Goal: Transaction & Acquisition: Purchase product/service

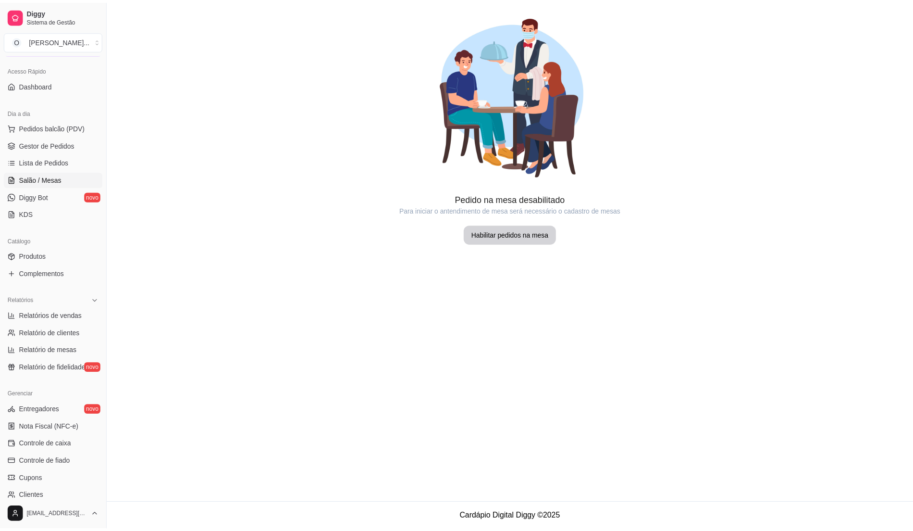
scroll to position [33, 0]
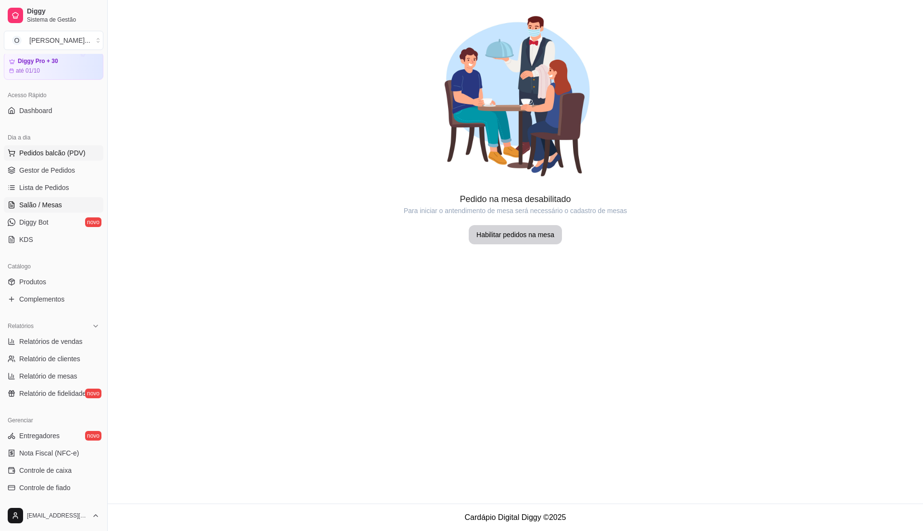
click at [76, 157] on span "Pedidos balcão (PDV)" at bounding box center [52, 153] width 66 height 10
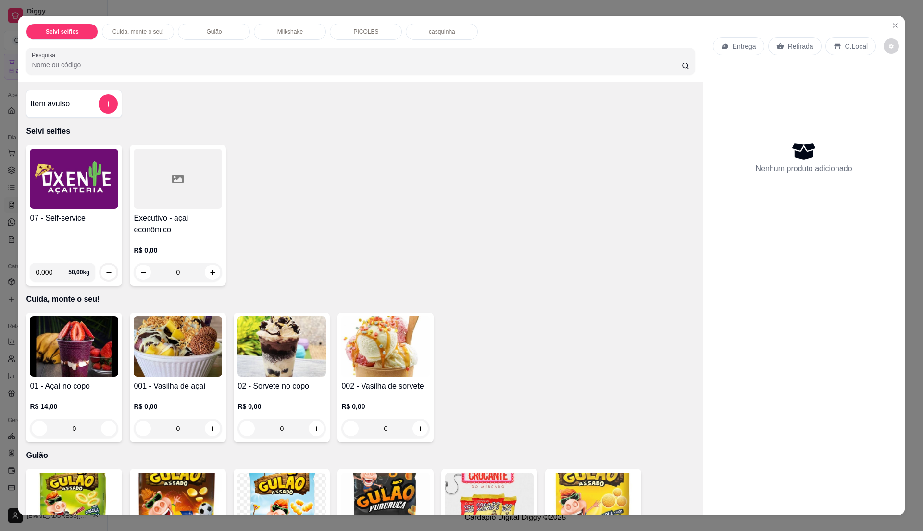
click at [72, 230] on div "07 - Self-service" at bounding box center [74, 233] width 88 height 42
click at [71, 234] on div "07 - Self-service" at bounding box center [74, 233] width 88 height 42
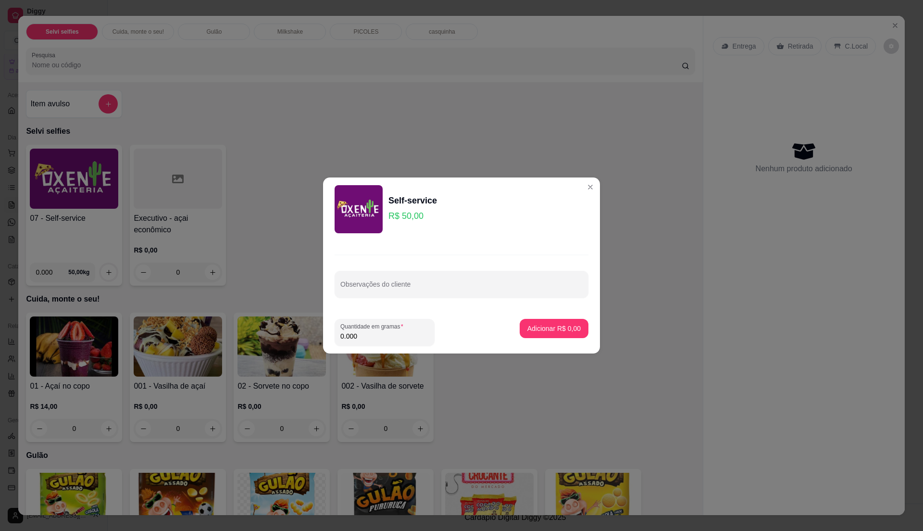
click at [369, 331] on input "0.000" at bounding box center [384, 336] width 88 height 10
click at [369, 331] on input "0" at bounding box center [384, 336] width 88 height 10
type input "0.475"
click at [546, 326] on p "Adicionar R$ 23,75" at bounding box center [551, 329] width 57 height 10
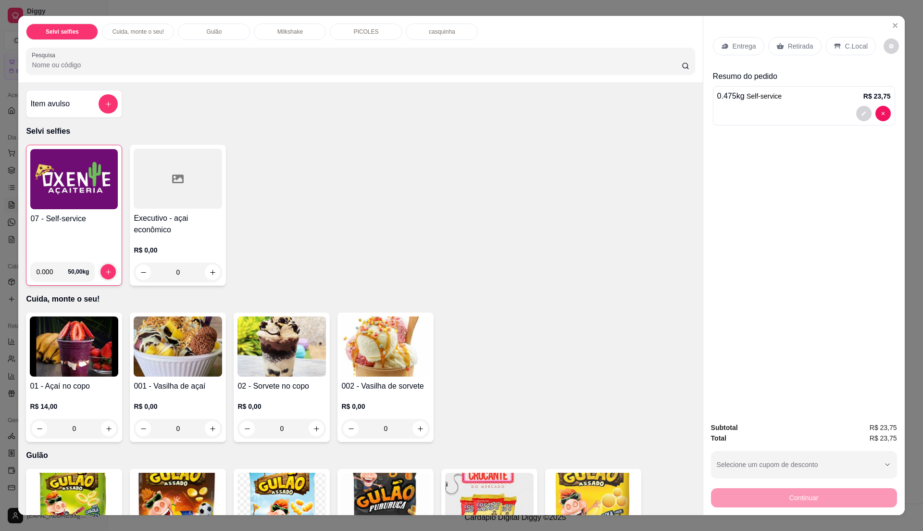
click at [846, 46] on p "C.Local" at bounding box center [856, 46] width 23 height 10
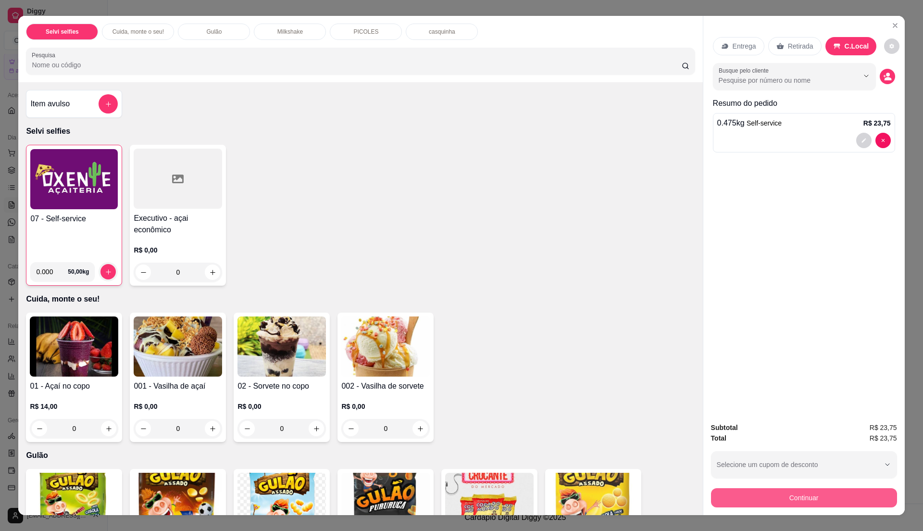
click at [737, 502] on button "Continuar" at bounding box center [804, 497] width 186 height 19
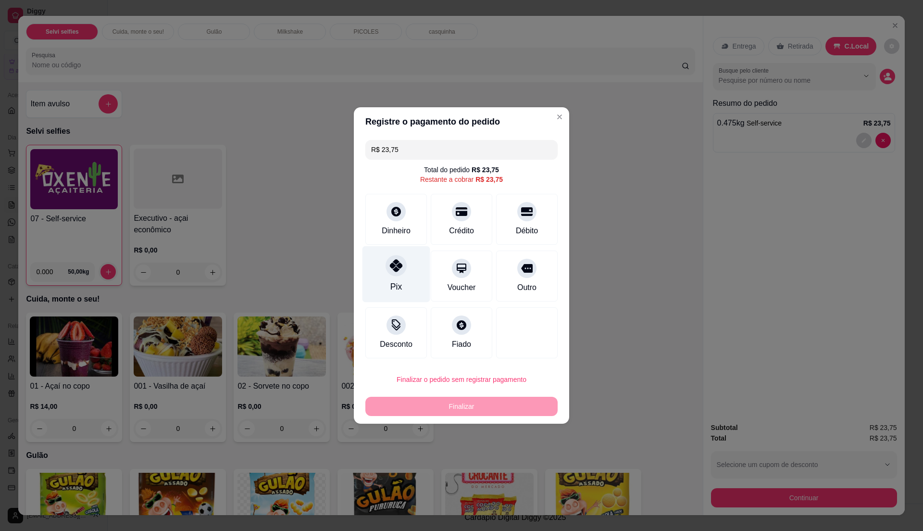
click at [400, 284] on div "Pix" at bounding box center [396, 274] width 68 height 56
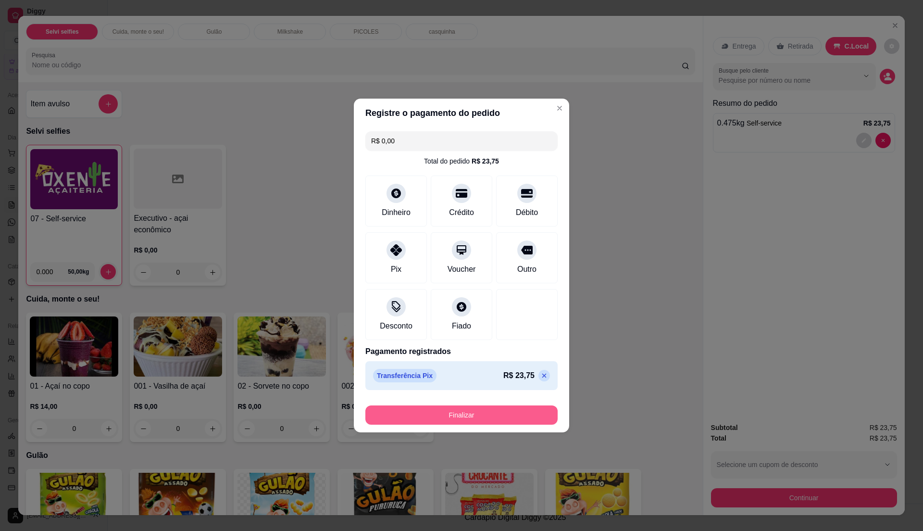
click at [518, 414] on button "Finalizar" at bounding box center [461, 414] width 192 height 19
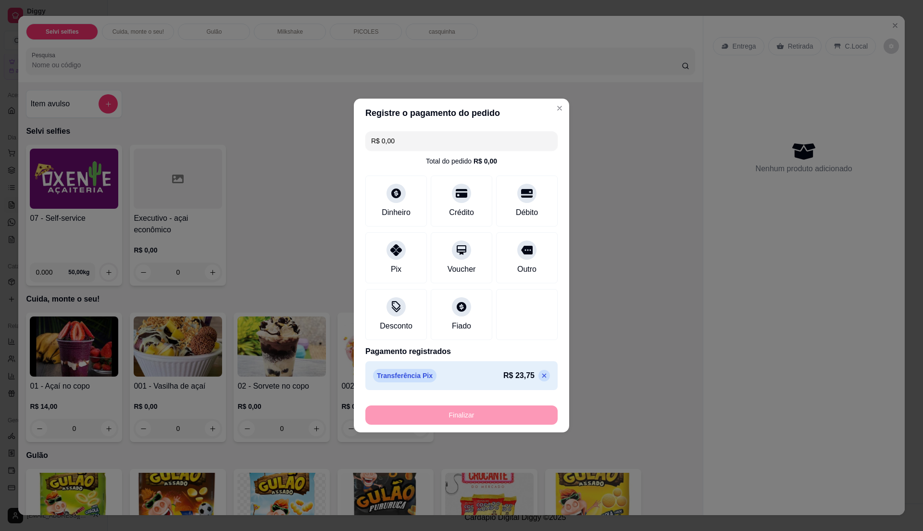
type input "-R$ 23,75"
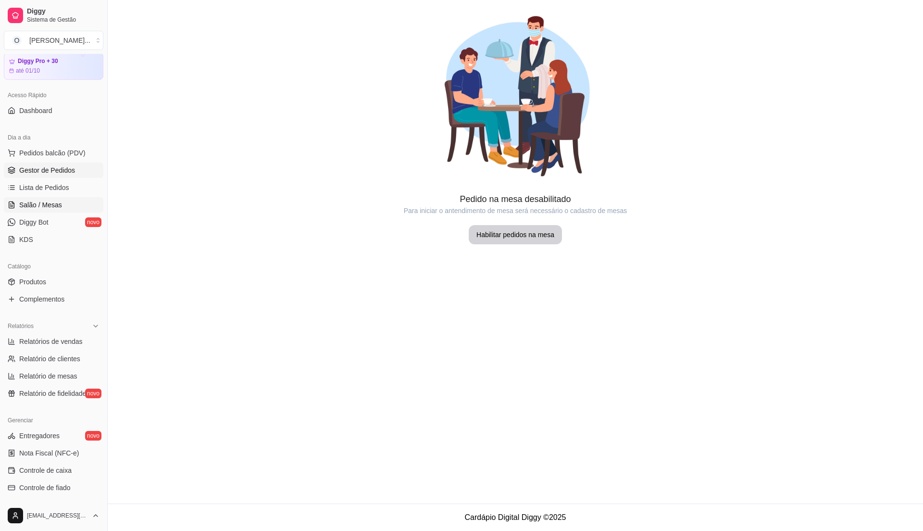
click at [55, 172] on span "Gestor de Pedidos" at bounding box center [47, 170] width 56 height 10
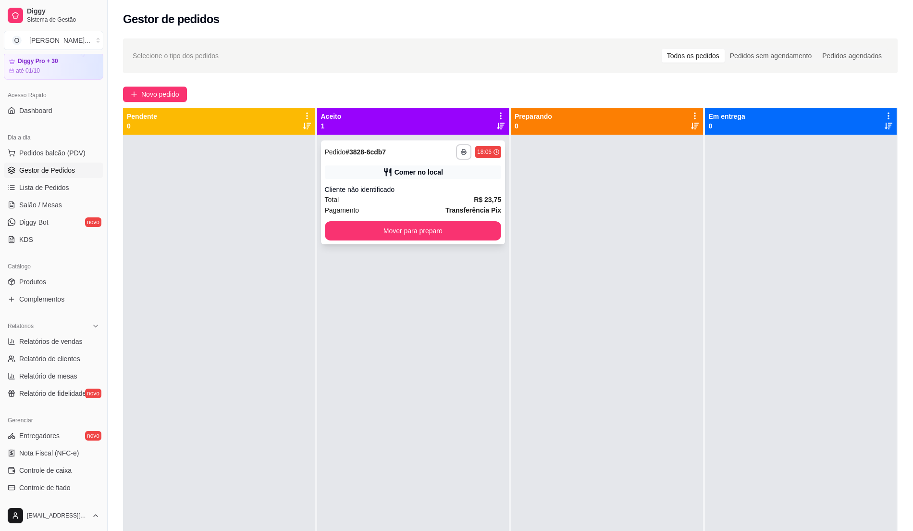
click at [462, 196] on div "Total R$ 23,75" at bounding box center [413, 199] width 177 height 11
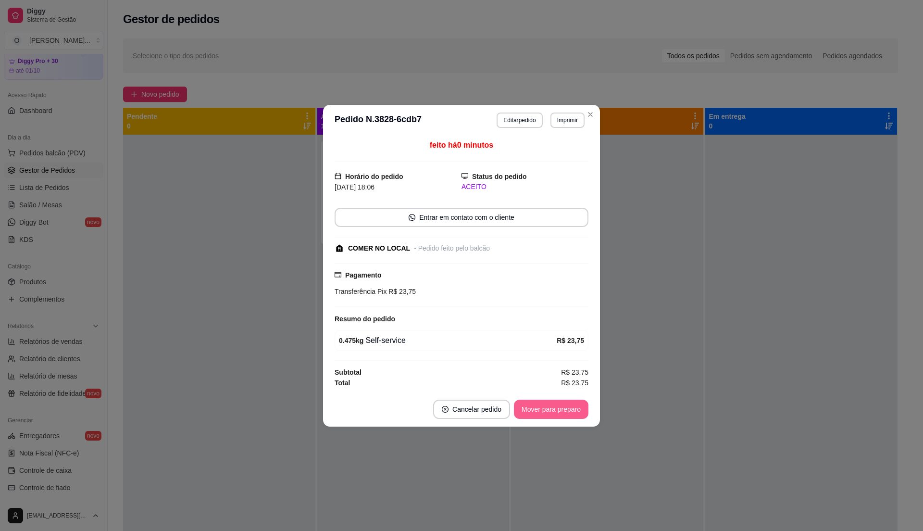
click at [523, 408] on button "Mover para preparo" at bounding box center [551, 408] width 75 height 19
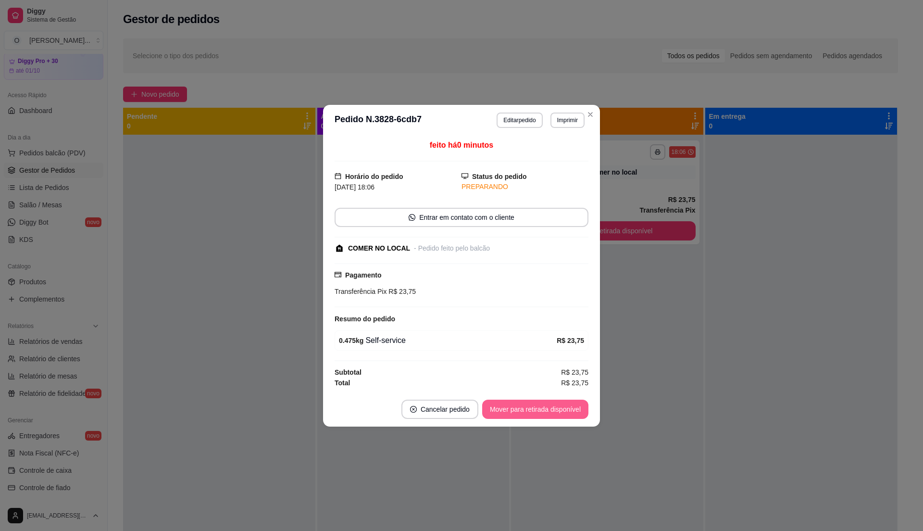
click at [523, 408] on button "Mover para retirada disponível" at bounding box center [535, 408] width 106 height 19
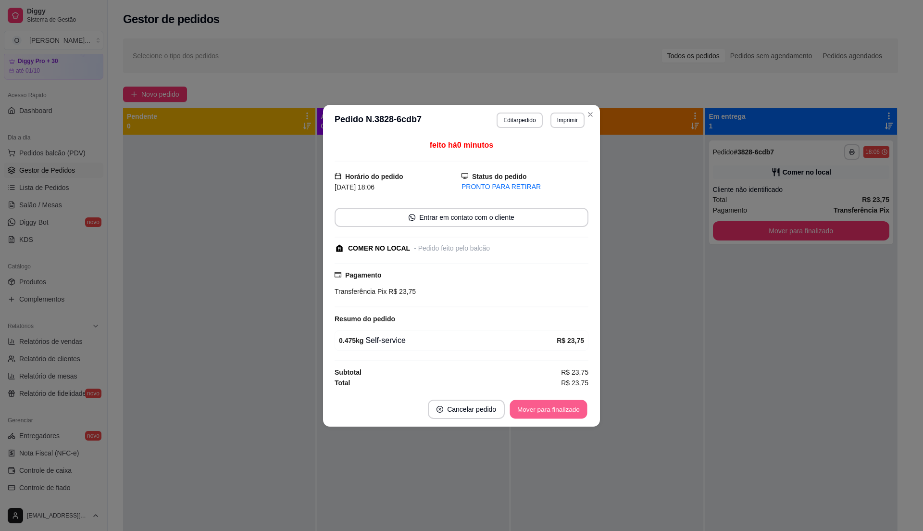
click at [523, 408] on button "Mover para finalizado" at bounding box center [548, 408] width 77 height 19
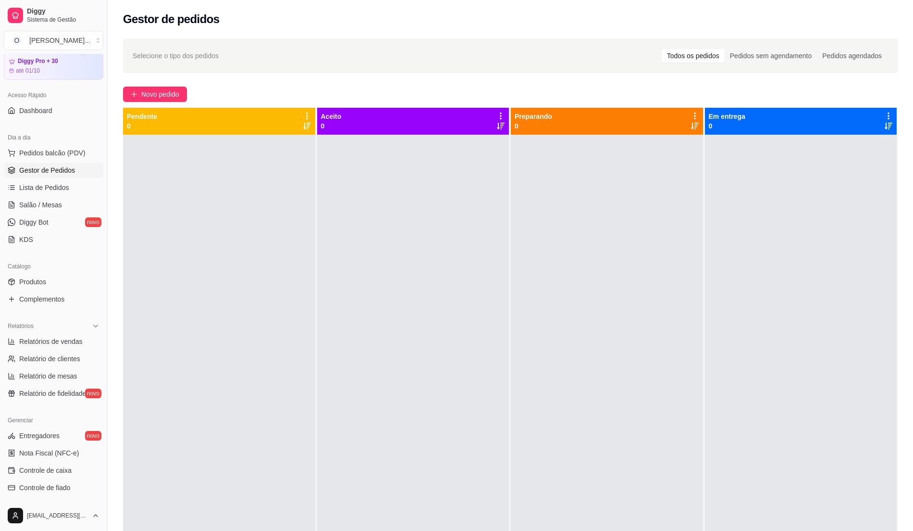
drag, startPoint x: 495, startPoint y: 239, endPoint x: 470, endPoint y: 238, distance: 25.5
click at [495, 239] on div at bounding box center [413, 400] width 192 height 531
click at [58, 151] on span "Pedidos balcão (PDV)" at bounding box center [52, 153] width 66 height 10
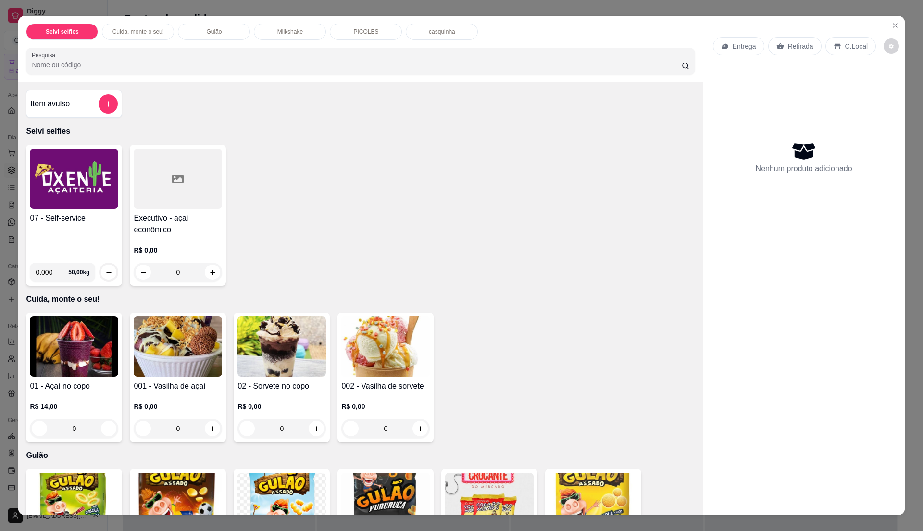
click at [93, 224] on h4 "07 - Self-service" at bounding box center [74, 218] width 88 height 12
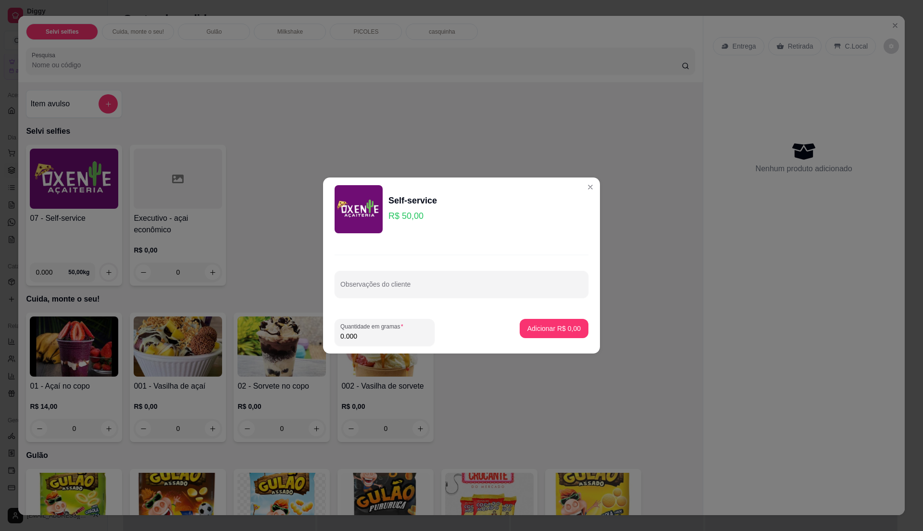
click at [423, 335] on input "0.000" at bounding box center [384, 336] width 88 height 10
click at [417, 335] on input "0" at bounding box center [384, 336] width 88 height 10
type input "0.315"
click at [565, 325] on p "Adicionar R$ 15,75" at bounding box center [551, 329] width 57 height 10
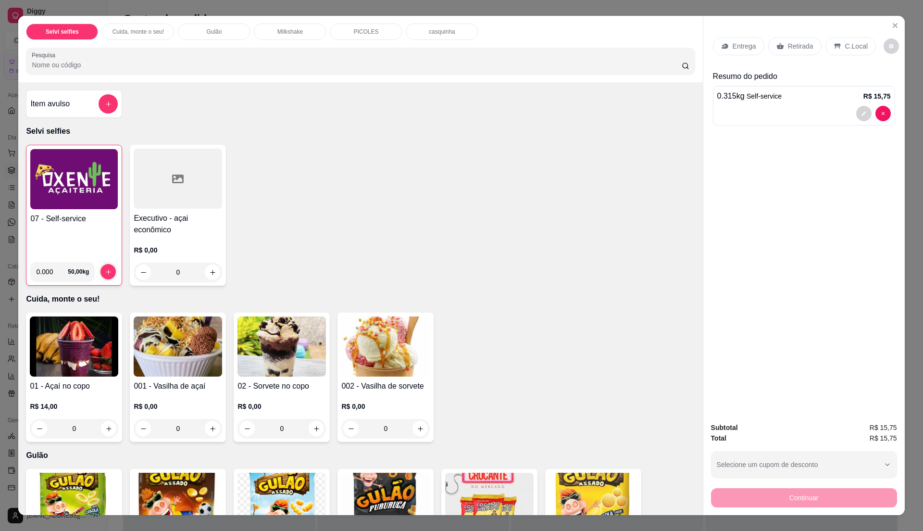
click at [850, 39] on div "C.Local" at bounding box center [850, 46] width 50 height 18
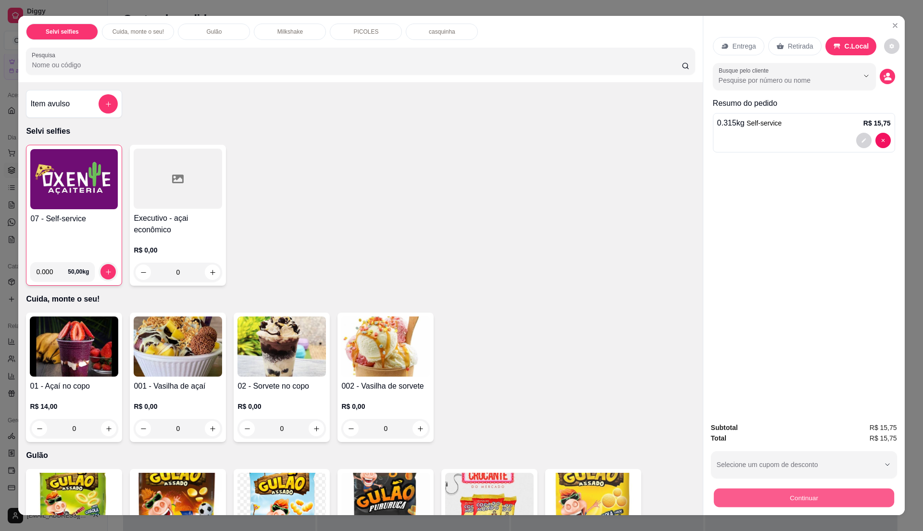
click at [796, 493] on button "Continuar" at bounding box center [803, 497] width 180 height 19
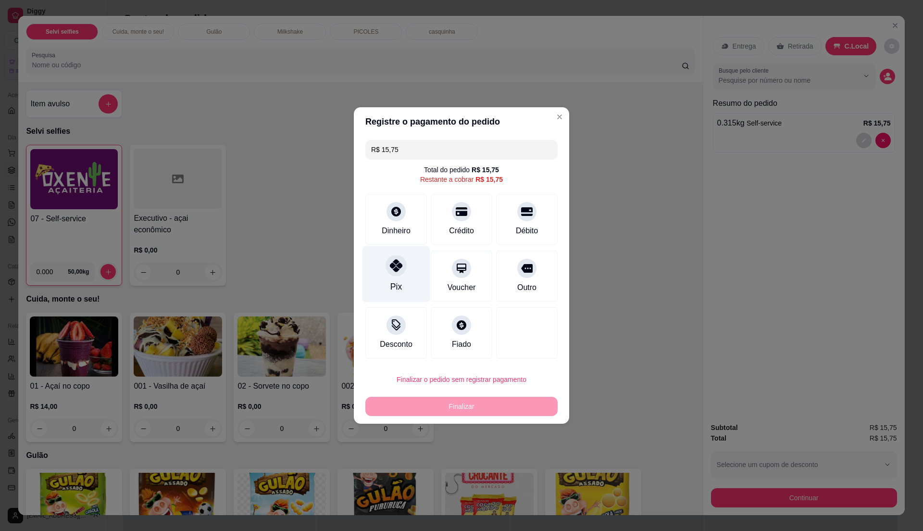
click at [378, 281] on div "Pix" at bounding box center [396, 274] width 68 height 56
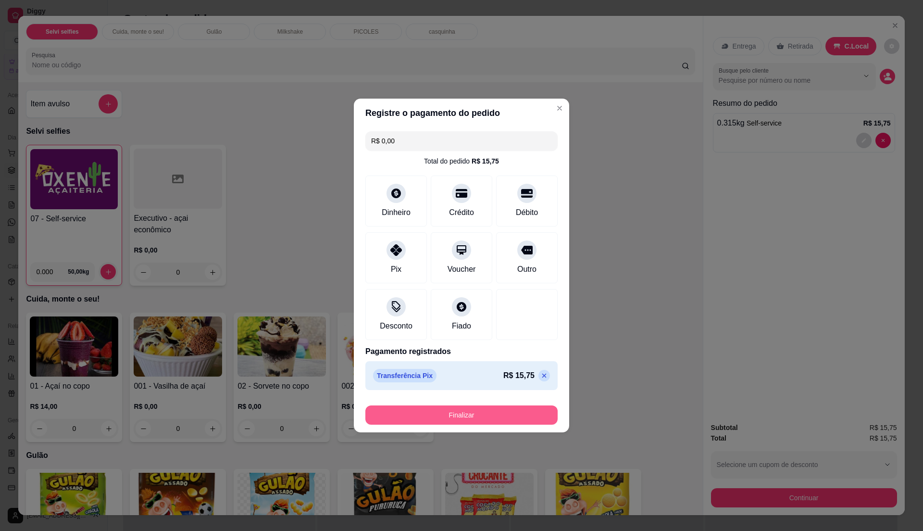
click at [474, 417] on button "Finalizar" at bounding box center [461, 414] width 192 height 19
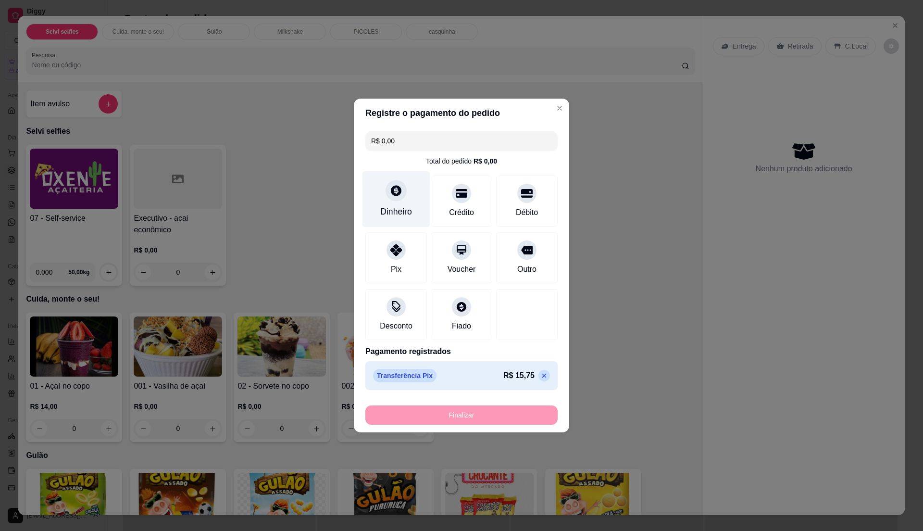
type input "-R$ 15,75"
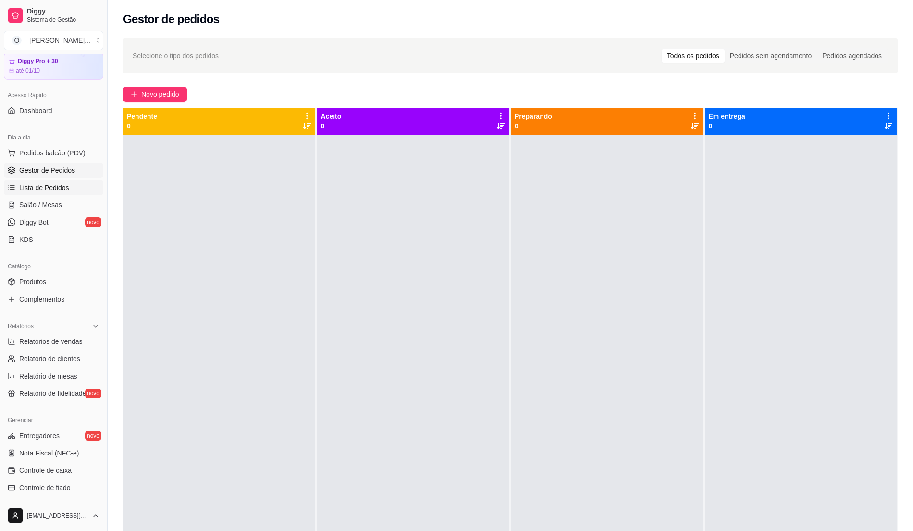
click at [59, 186] on span "Lista de Pedidos" at bounding box center [44, 188] width 50 height 10
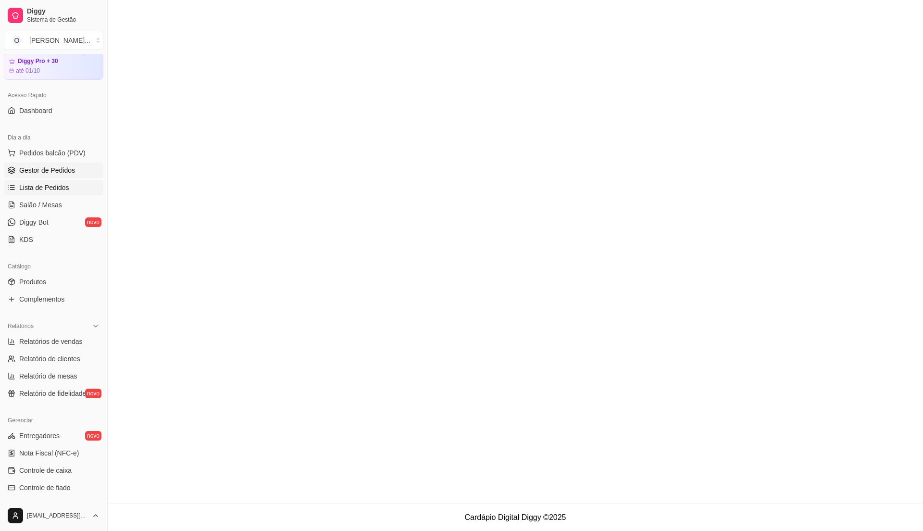
click at [63, 167] on span "Gestor de Pedidos" at bounding box center [47, 170] width 56 height 10
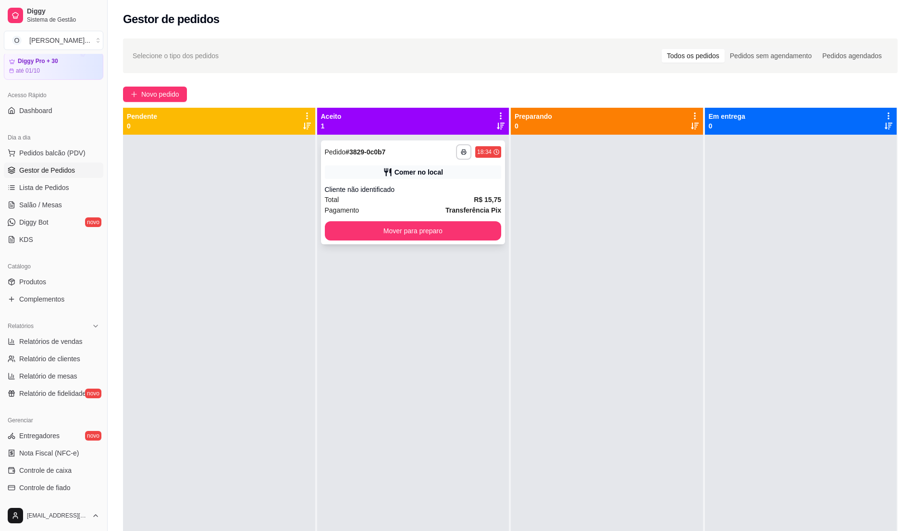
click at [472, 181] on div "**********" at bounding box center [413, 192] width 185 height 104
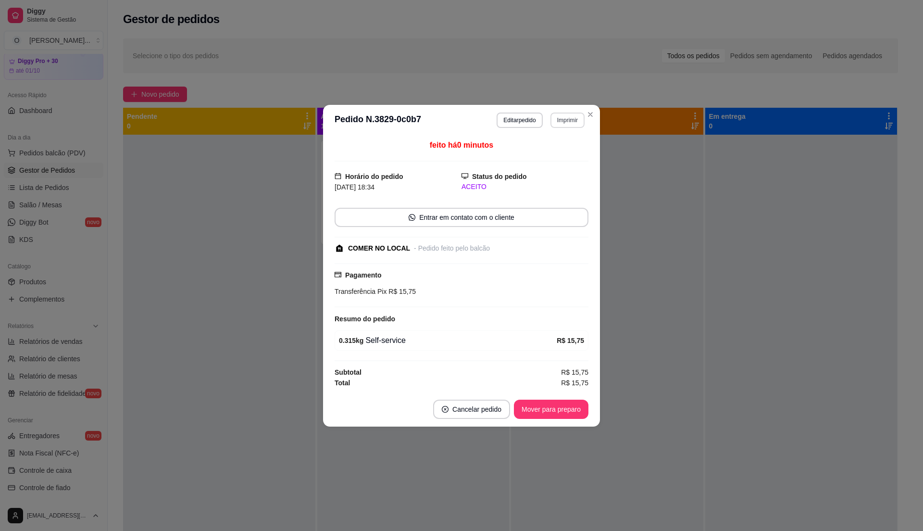
click at [560, 122] on button "Imprimir" at bounding box center [567, 119] width 34 height 15
click at [566, 148] on button "IMPRESSORA" at bounding box center [550, 151] width 67 height 15
click at [550, 410] on button "Mover para preparo" at bounding box center [551, 408] width 75 height 19
click at [550, 410] on div "Mover para preparo" at bounding box center [544, 408] width 88 height 19
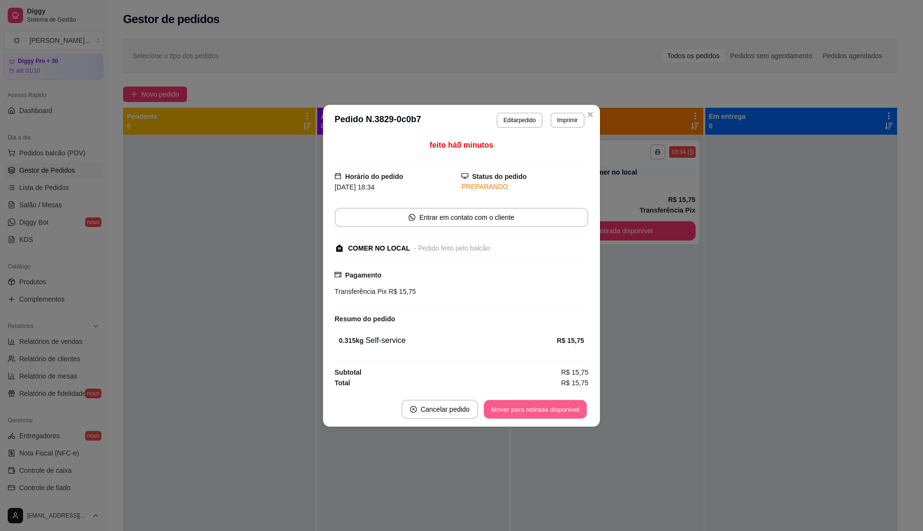
click at [534, 408] on button "Mover para retirada disponível" at bounding box center [535, 408] width 103 height 19
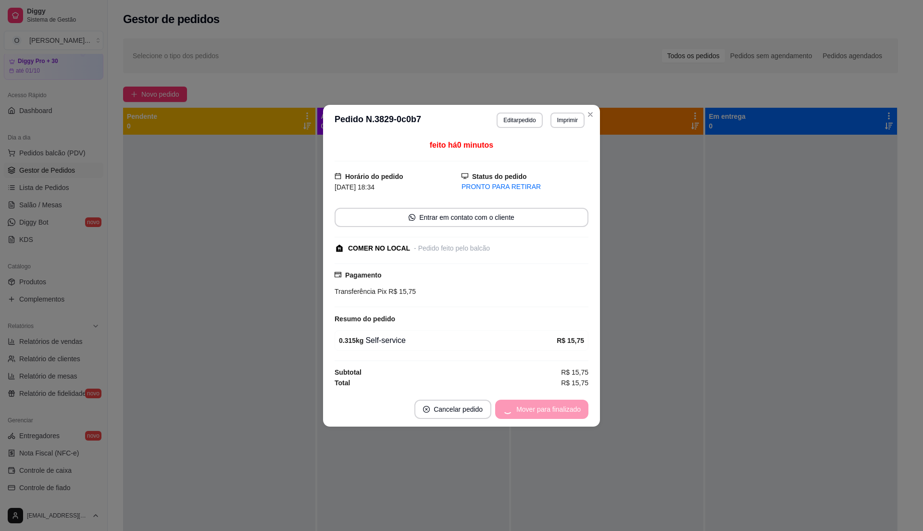
click at [534, 408] on div "Mover para finalizado" at bounding box center [541, 408] width 93 height 19
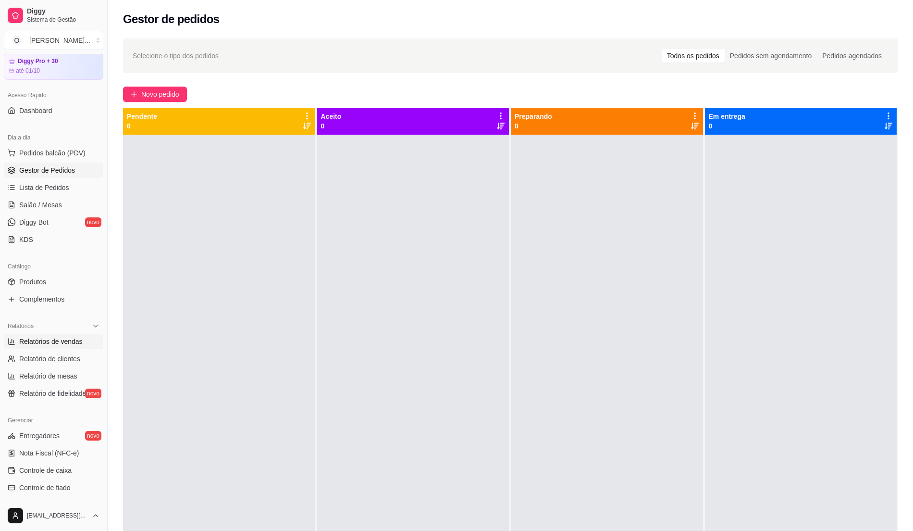
click at [62, 344] on span "Relatórios de vendas" at bounding box center [50, 341] width 63 height 10
select select "ALL"
select select "0"
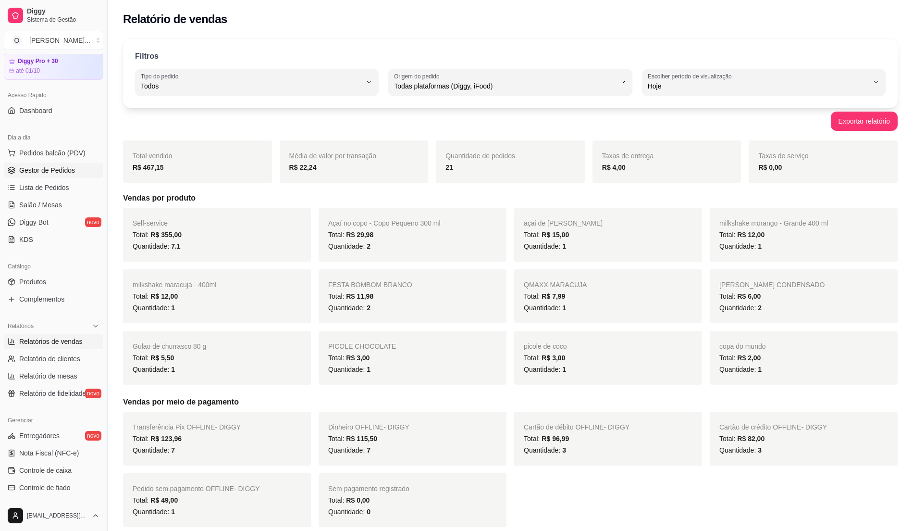
click at [53, 172] on span "Gestor de Pedidos" at bounding box center [47, 170] width 56 height 10
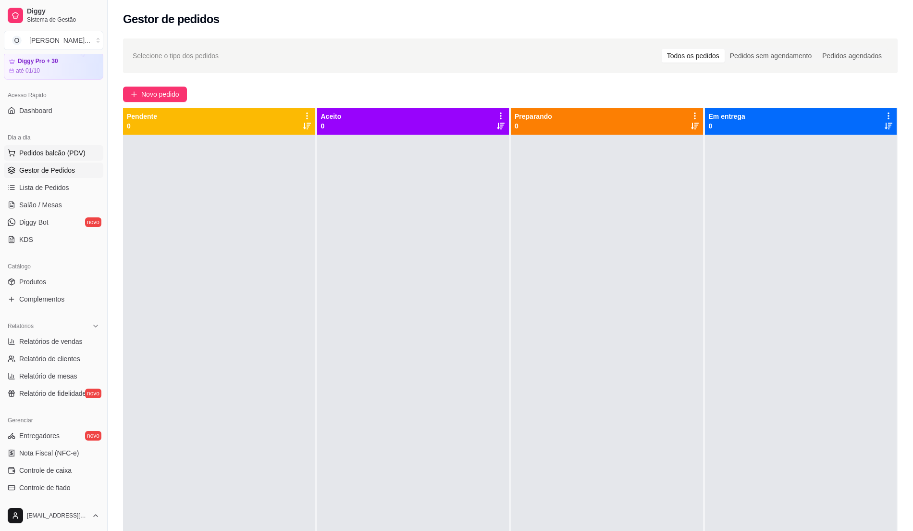
click at [50, 154] on span "Pedidos balcão (PDV)" at bounding box center [52, 153] width 66 height 10
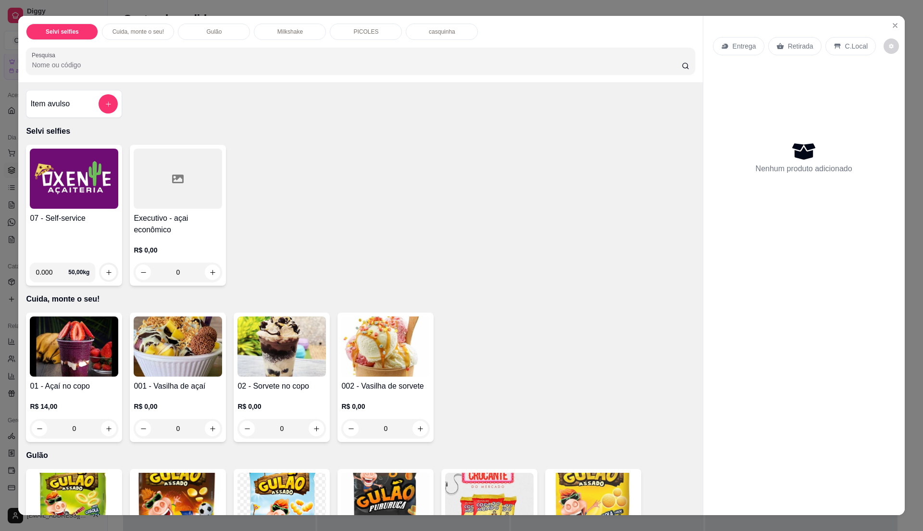
click at [55, 170] on img at bounding box center [74, 179] width 88 height 60
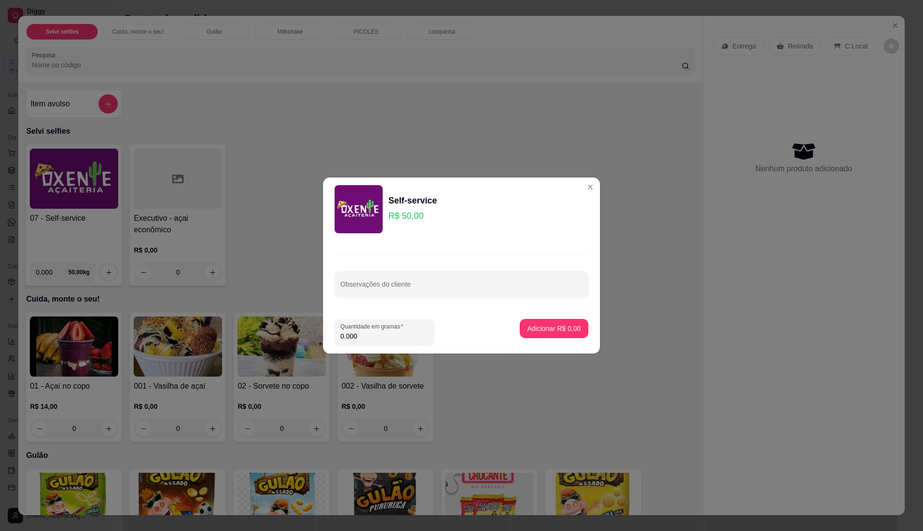
click at [396, 337] on input "0.000" at bounding box center [384, 336] width 88 height 10
type input "0"
click at [396, 337] on input "0" at bounding box center [384, 336] width 88 height 10
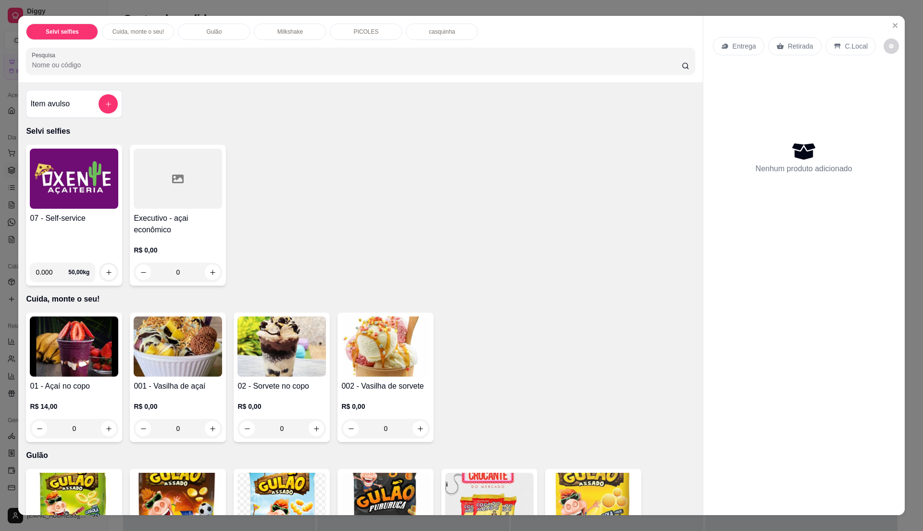
click at [72, 97] on div "Item avulso" at bounding box center [73, 103] width 87 height 19
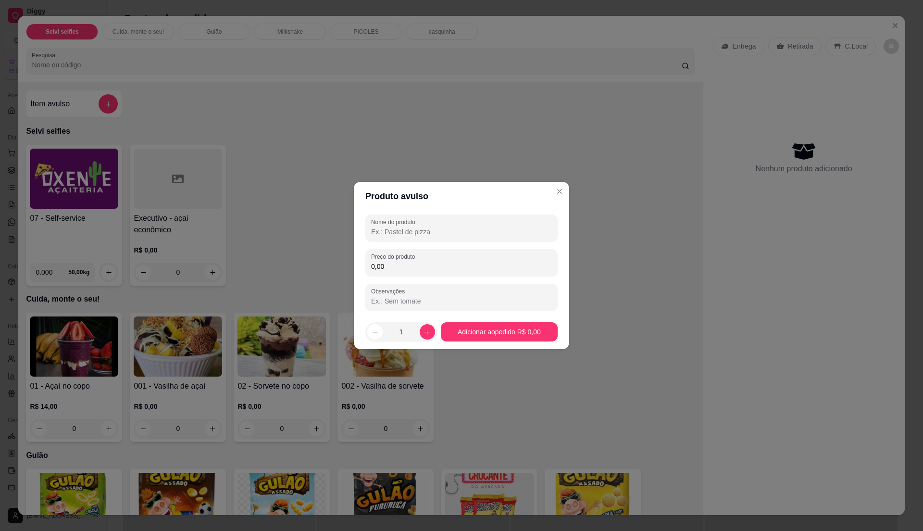
click at [393, 270] on input "0,00" at bounding box center [461, 266] width 181 height 10
type input "8,00"
click at [407, 238] on div "Nome do produto" at bounding box center [461, 227] width 192 height 27
type input "sorvewte"
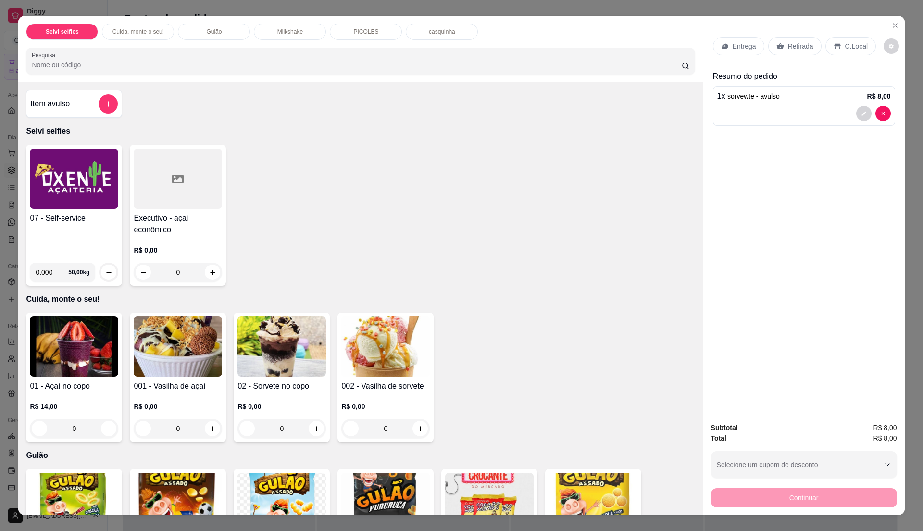
drag, startPoint x: 844, startPoint y: 37, endPoint x: 841, endPoint y: 47, distance: 10.5
click at [841, 47] on div "C.Local" at bounding box center [850, 46] width 50 height 18
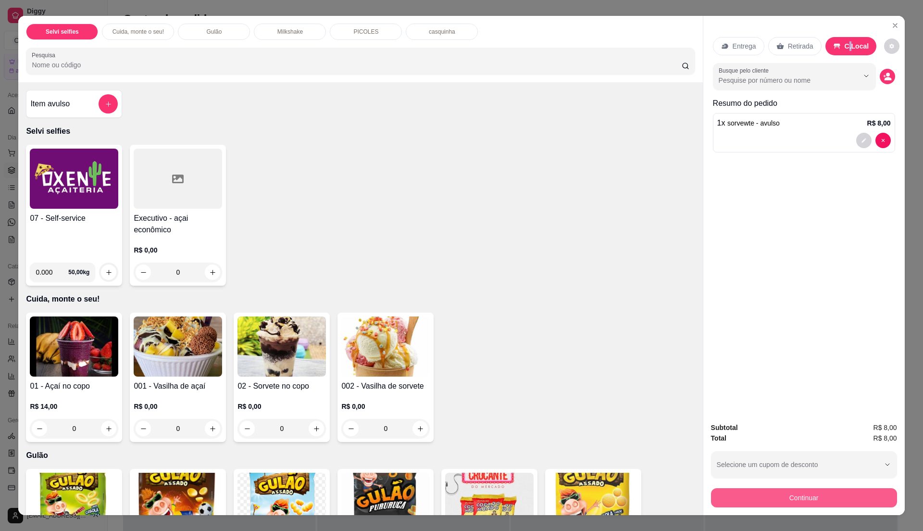
click at [769, 499] on button "Continuar" at bounding box center [804, 497] width 186 height 19
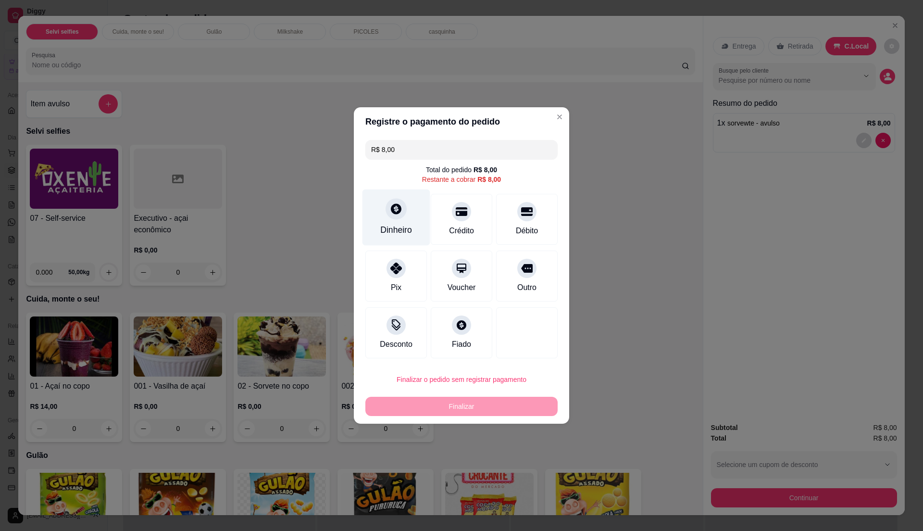
click at [400, 224] on div "Dinheiro" at bounding box center [396, 230] width 32 height 12
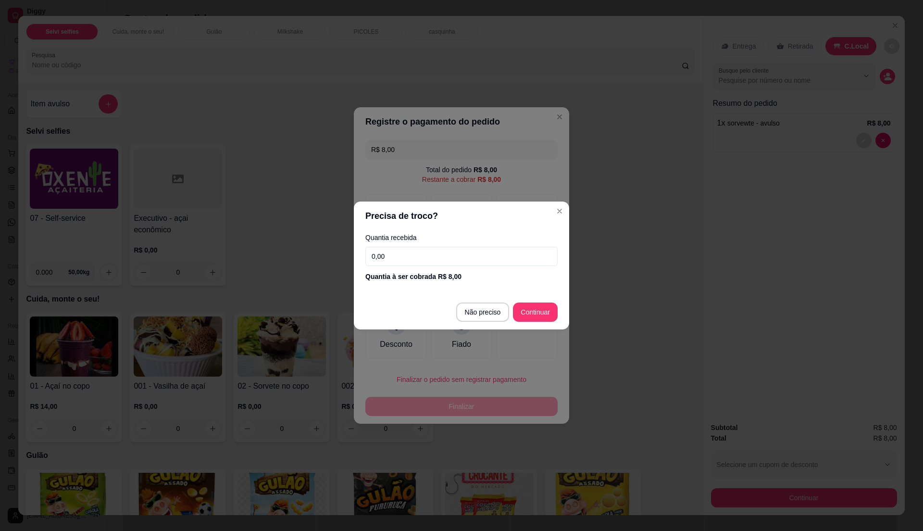
click at [435, 252] on input "0,00" at bounding box center [461, 256] width 192 height 19
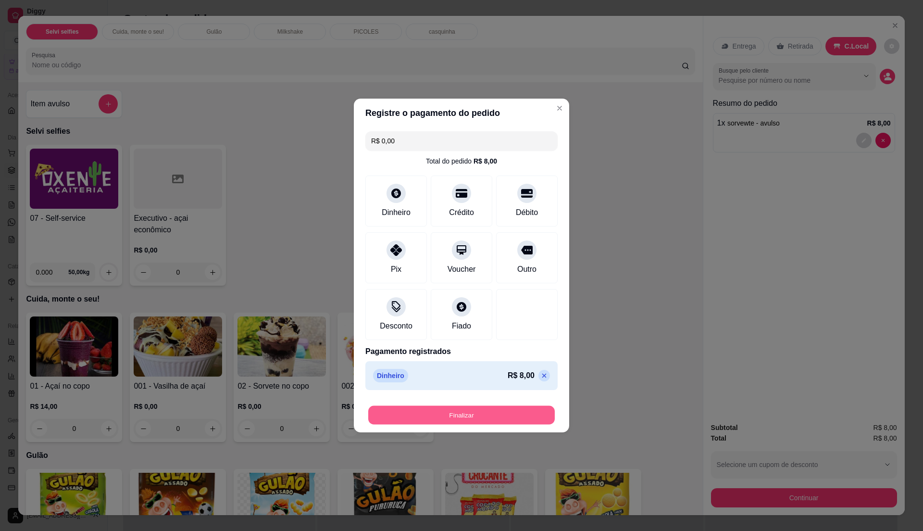
click at [473, 414] on button "Finalizar" at bounding box center [461, 415] width 187 height 19
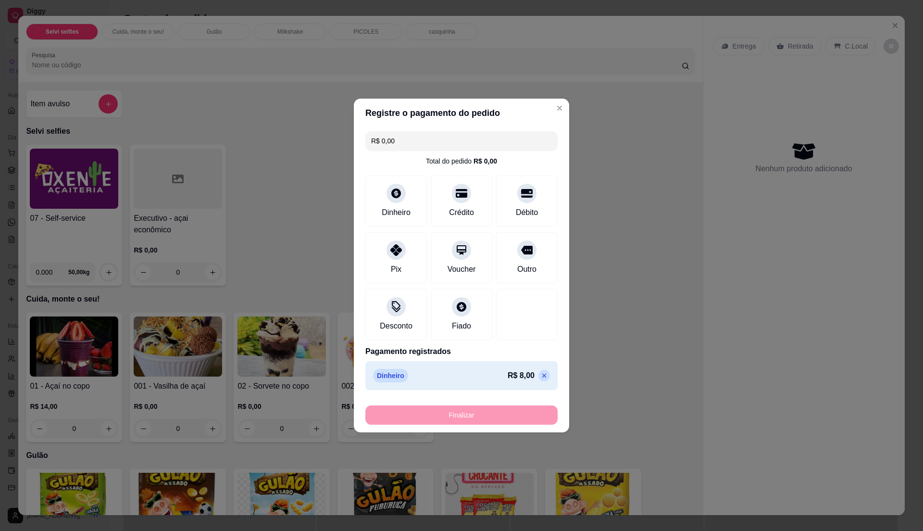
type input "-R$ 8,00"
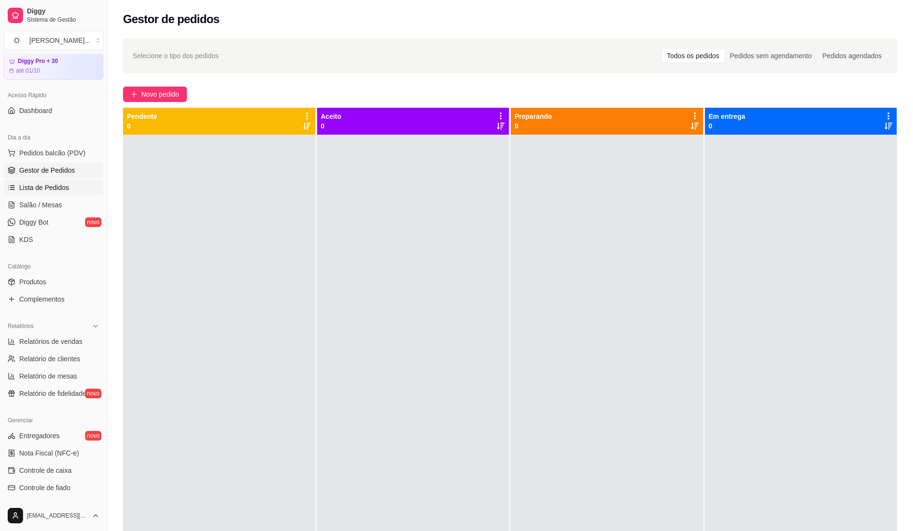
click at [74, 192] on link "Lista de Pedidos" at bounding box center [54, 187] width 100 height 15
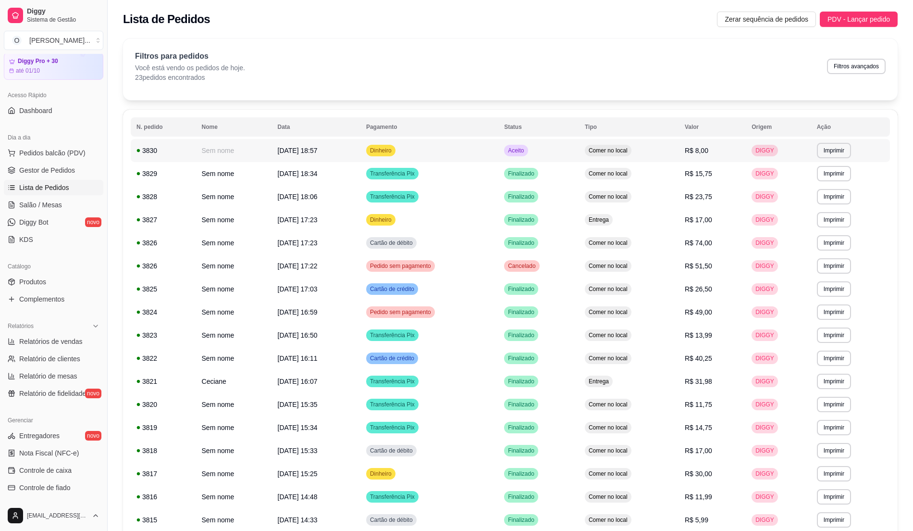
click at [442, 154] on td "Dinheiro" at bounding box center [430, 150] width 138 height 23
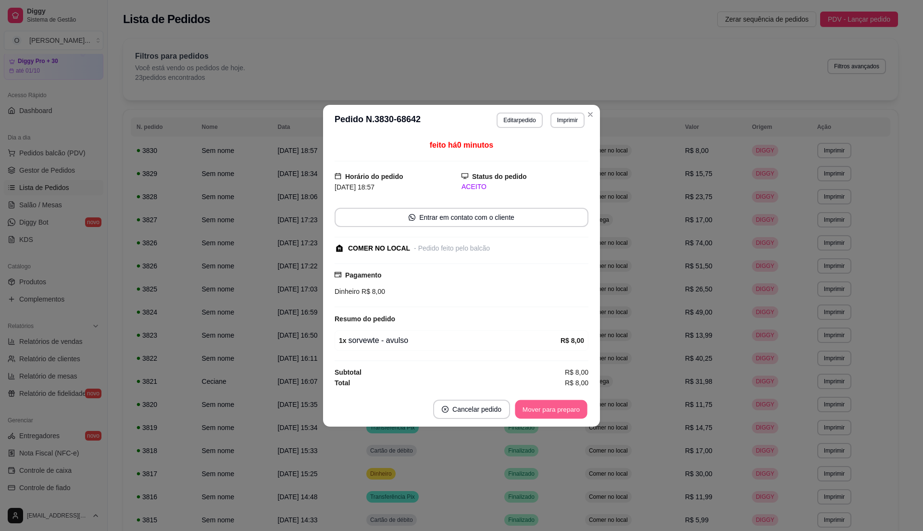
click at [538, 405] on button "Mover para preparo" at bounding box center [551, 408] width 72 height 19
click at [538, 405] on button "Mover para retirada disponível" at bounding box center [535, 408] width 103 height 19
click at [538, 406] on button "Mover para finalizado" at bounding box center [549, 408] width 80 height 19
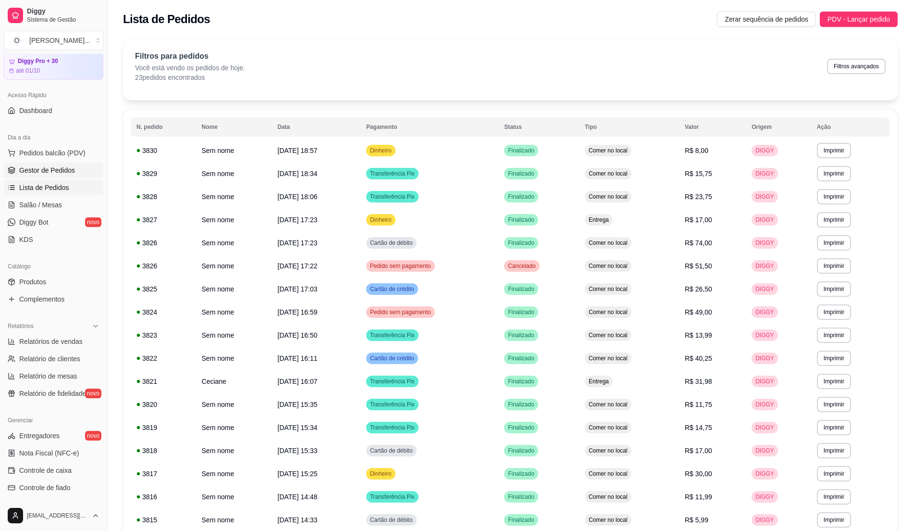
click at [68, 170] on span "Gestor de Pedidos" at bounding box center [47, 170] width 56 height 10
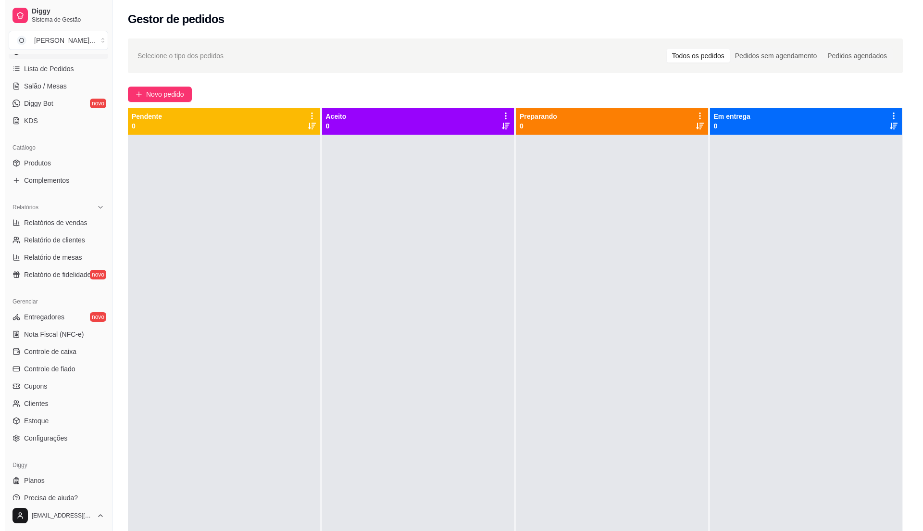
scroll to position [162, 0]
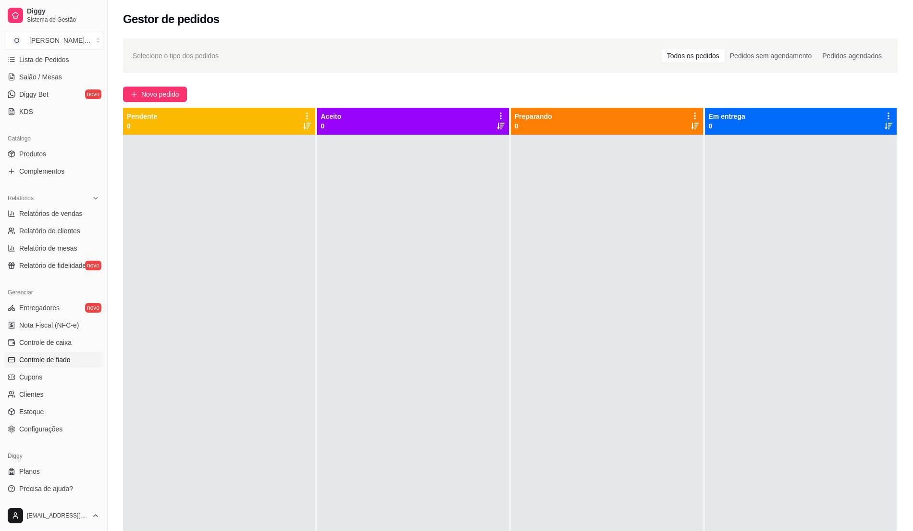
click at [55, 362] on span "Controle de fiado" at bounding box center [44, 360] width 51 height 10
click at [46, 356] on span "Controle de fiado" at bounding box center [44, 360] width 51 height 10
click at [50, 361] on span "Controle de fiado" at bounding box center [44, 360] width 51 height 10
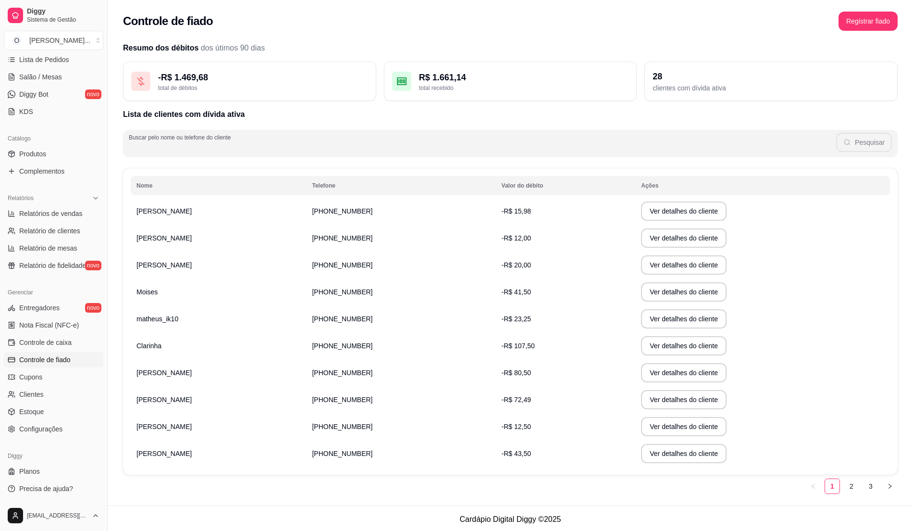
click at [272, 149] on input "Buscar pelo nome ou telefone do cliente" at bounding box center [483, 147] width 708 height 10
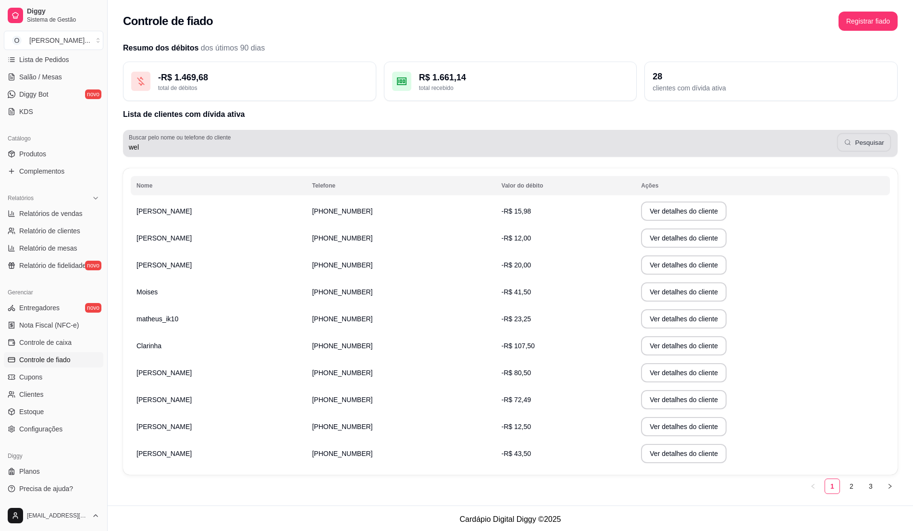
click at [872, 140] on button "Pesquisar" at bounding box center [864, 142] width 54 height 19
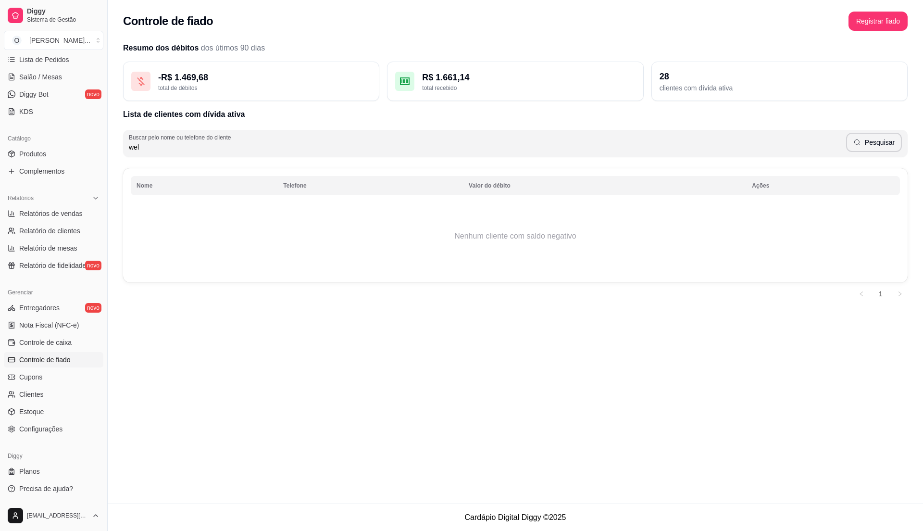
click at [641, 125] on div "Buscar pelo nome ou telefone do cliente wel Pesquisar" at bounding box center [515, 138] width 784 height 37
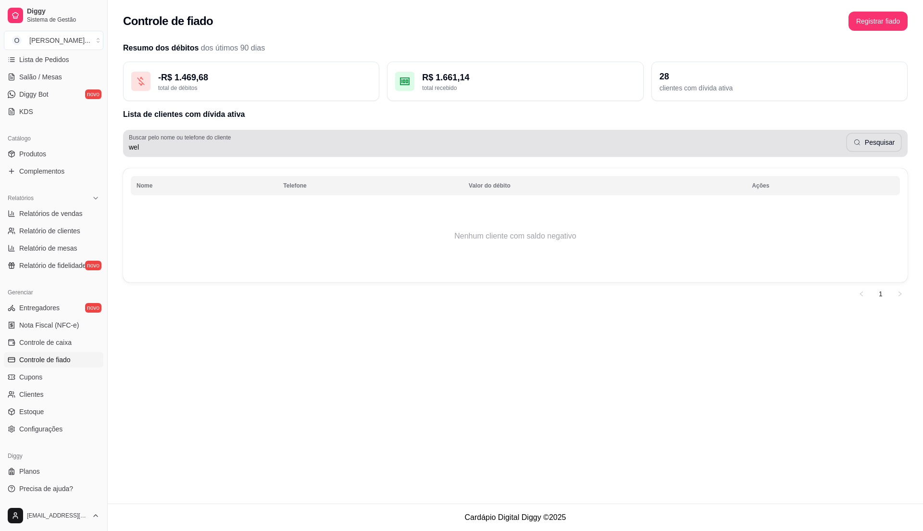
click at [631, 140] on div "wel Pesquisar" at bounding box center [515, 143] width 773 height 19
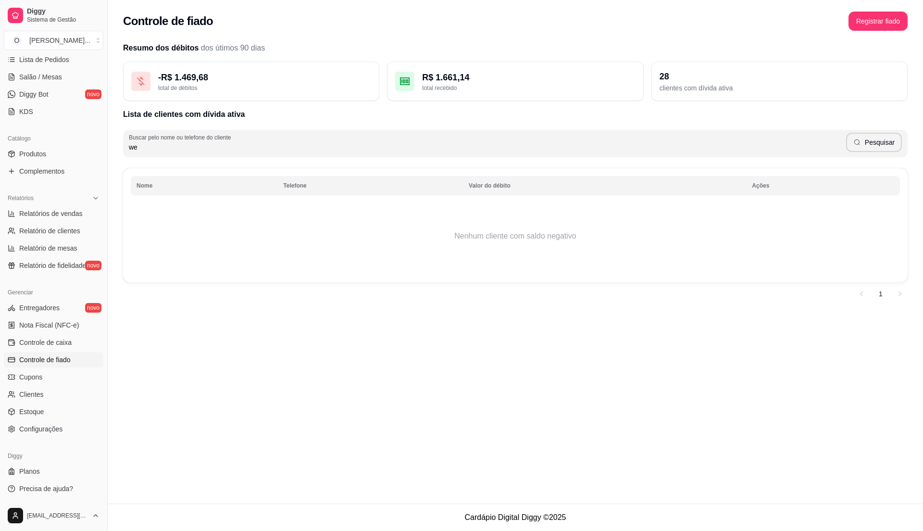
type input "w"
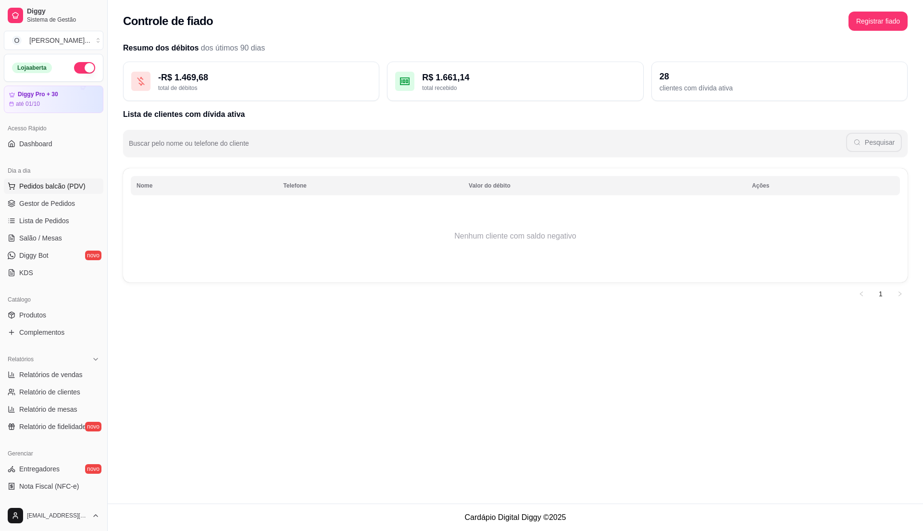
click at [39, 187] on span "Pedidos balcão (PDV)" at bounding box center [52, 186] width 66 height 10
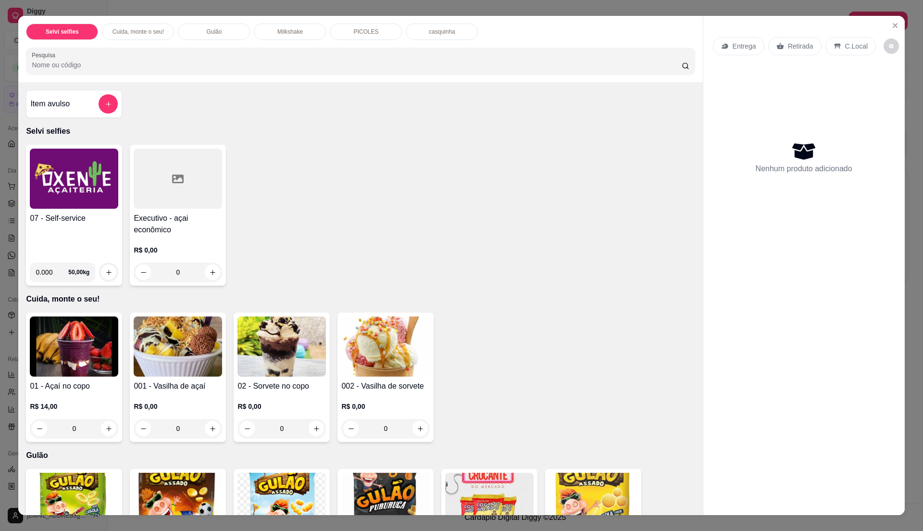
click at [42, 228] on div "07 - Self-service" at bounding box center [74, 233] width 88 height 42
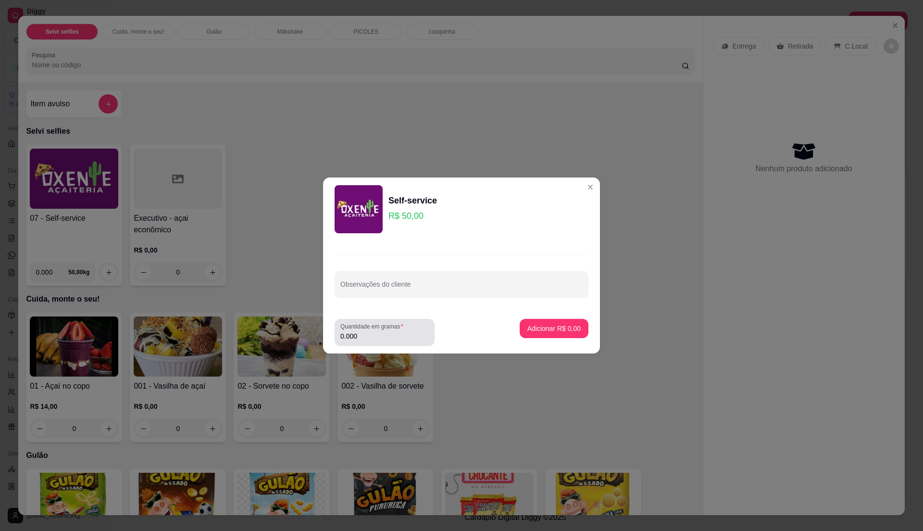
click at [371, 341] on div "0.000" at bounding box center [384, 332] width 88 height 19
type input "0.380"
click at [516, 328] on button "Adicionar R$ 19,00" at bounding box center [552, 328] width 73 height 19
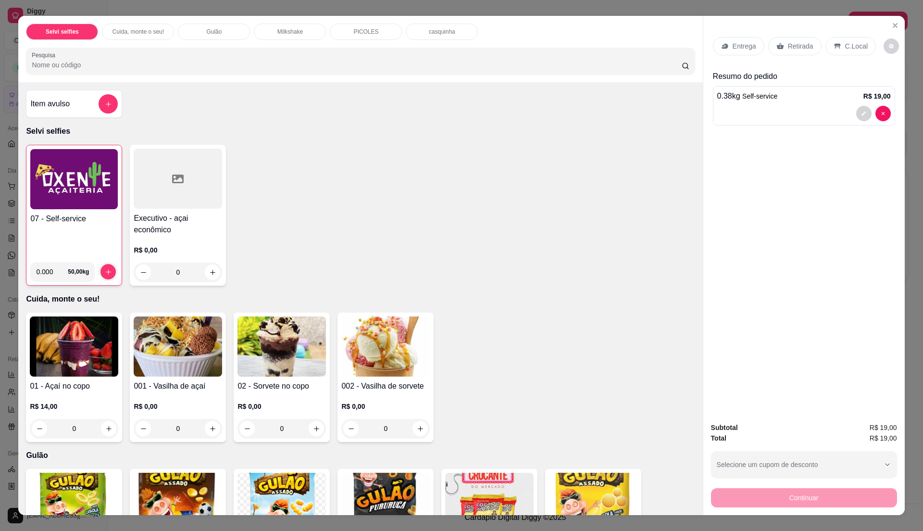
click at [845, 41] on p "C.Local" at bounding box center [856, 46] width 23 height 10
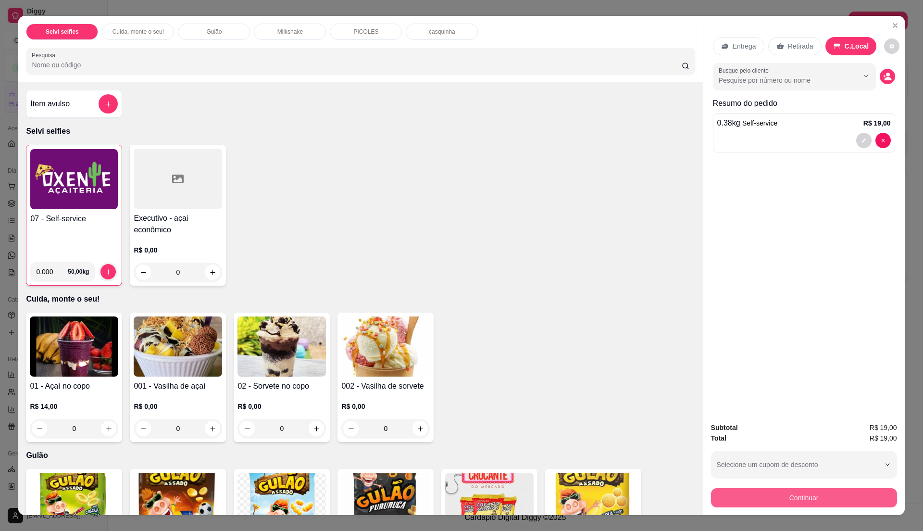
click at [785, 499] on button "Continuar" at bounding box center [804, 497] width 186 height 19
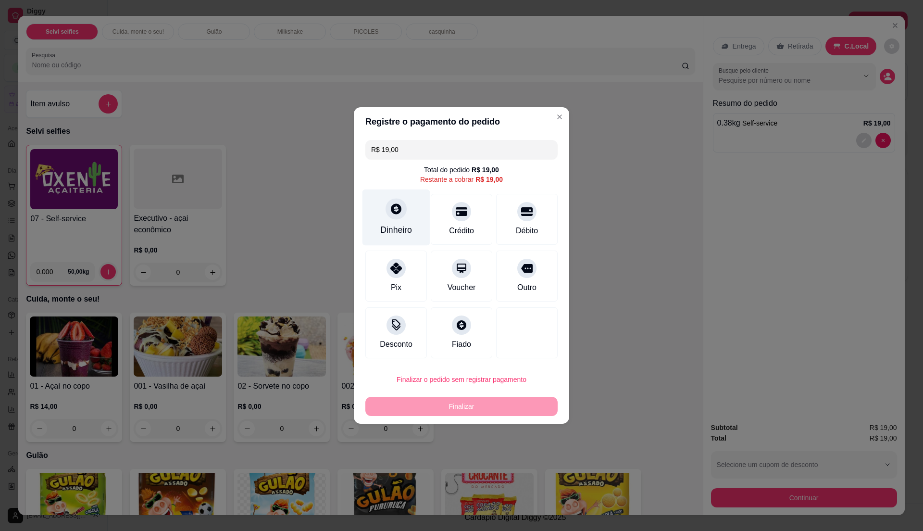
click at [398, 231] on div "Dinheiro" at bounding box center [396, 230] width 32 height 12
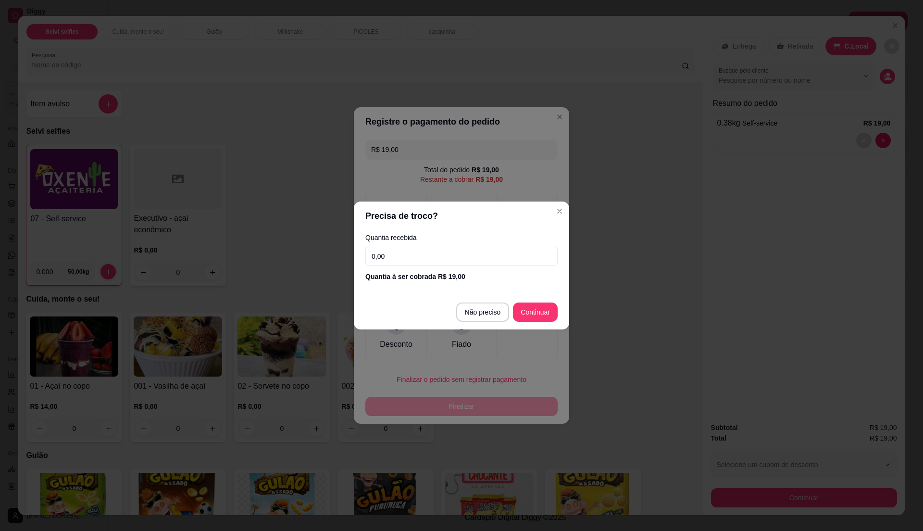
click at [403, 249] on input "0,00" at bounding box center [461, 256] width 192 height 19
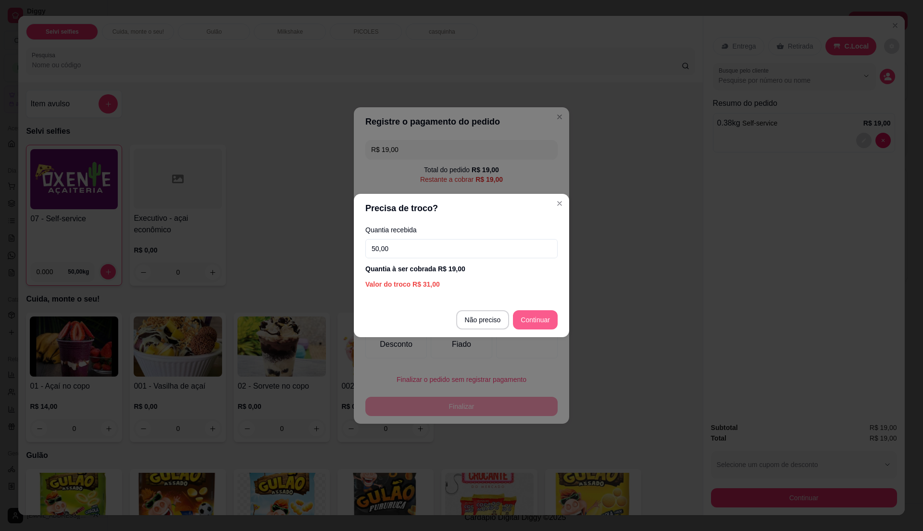
type input "50,00"
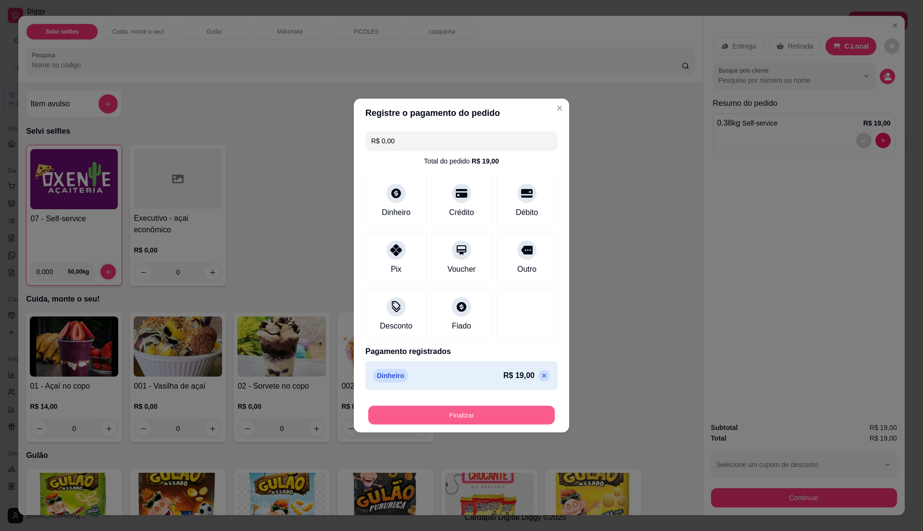
click at [496, 413] on button "Finalizar" at bounding box center [461, 415] width 187 height 19
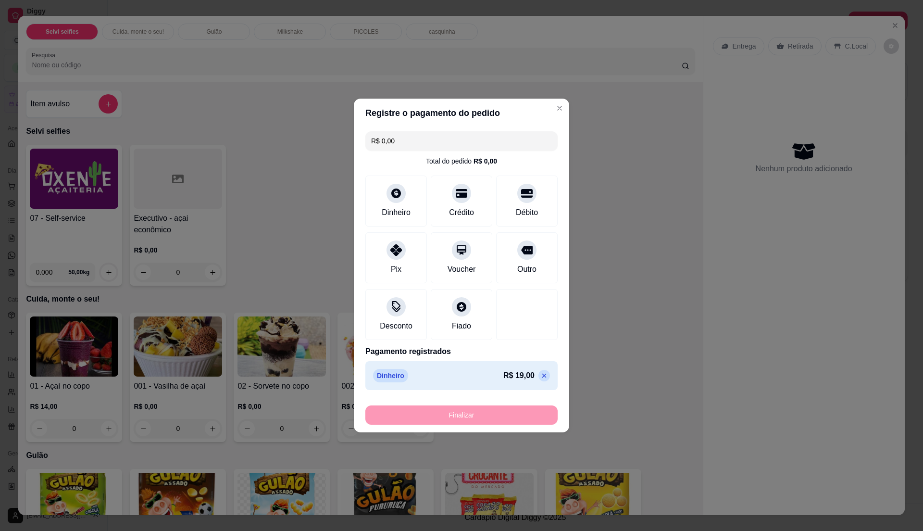
type input "-R$ 19,00"
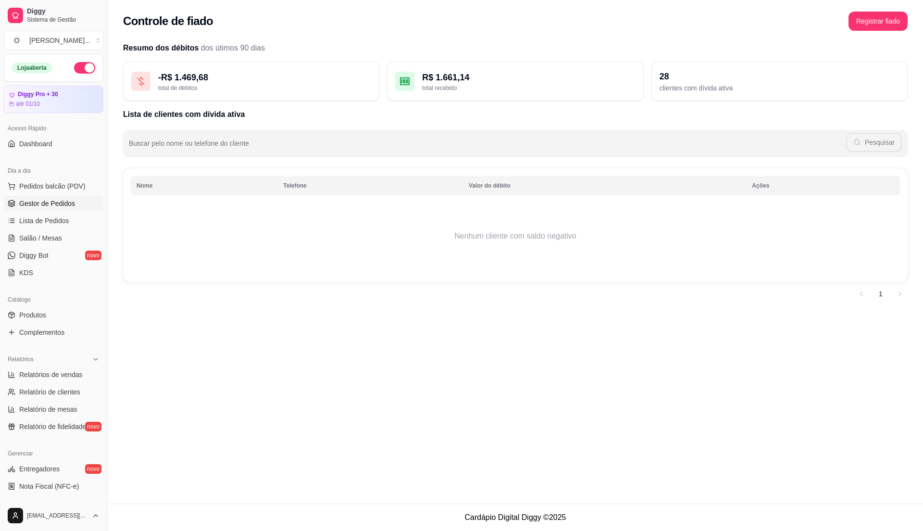
click at [72, 201] on span "Gestor de Pedidos" at bounding box center [47, 204] width 56 height 10
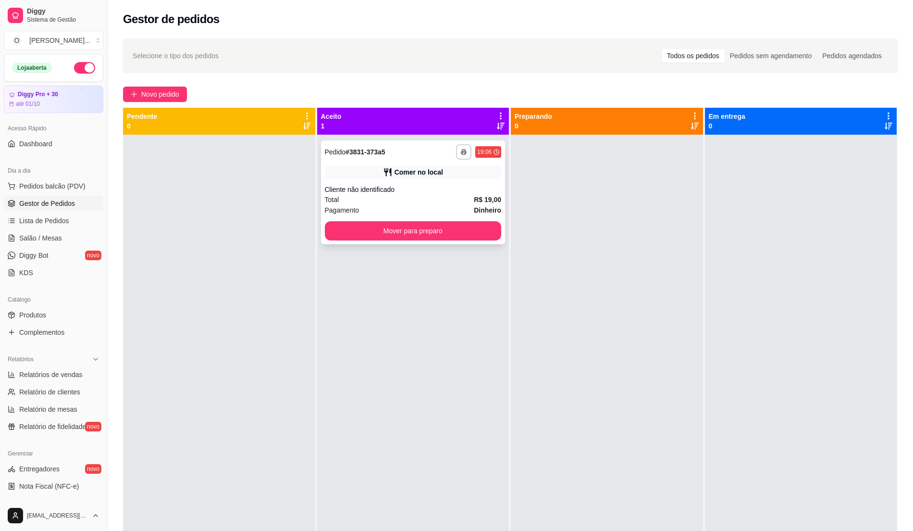
click at [423, 195] on div "Total R$ 19,00" at bounding box center [413, 199] width 177 height 11
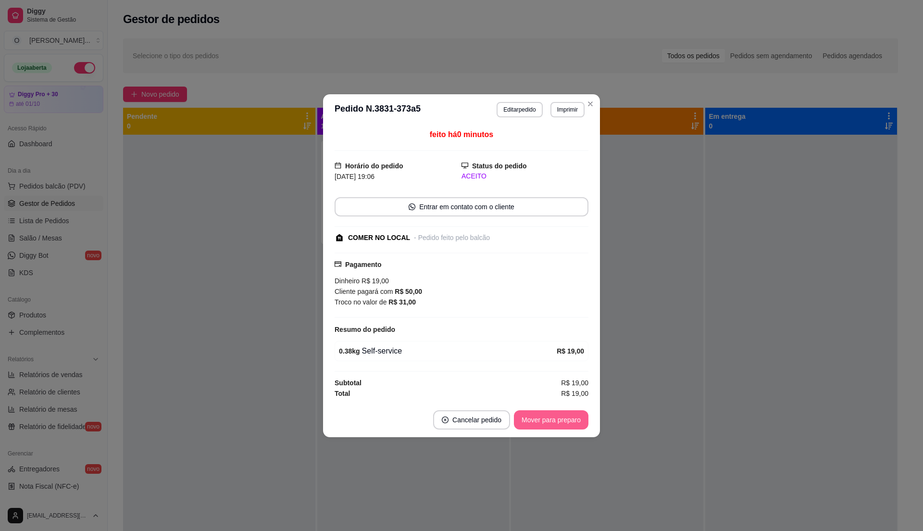
click at [541, 419] on button "Mover para preparo" at bounding box center [551, 419] width 75 height 19
click at [541, 419] on button "Mover para preparo" at bounding box center [551, 419] width 72 height 19
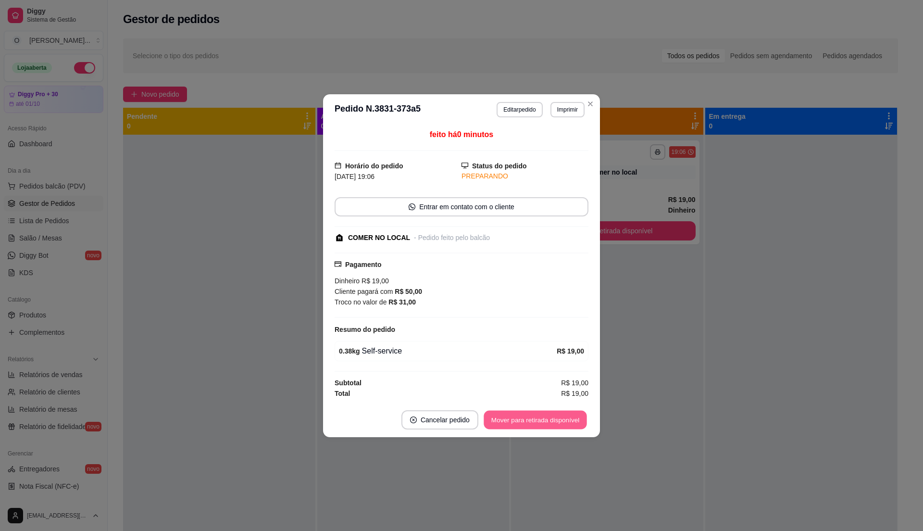
click at [541, 419] on button "Mover para retirada disponível" at bounding box center [535, 419] width 103 height 19
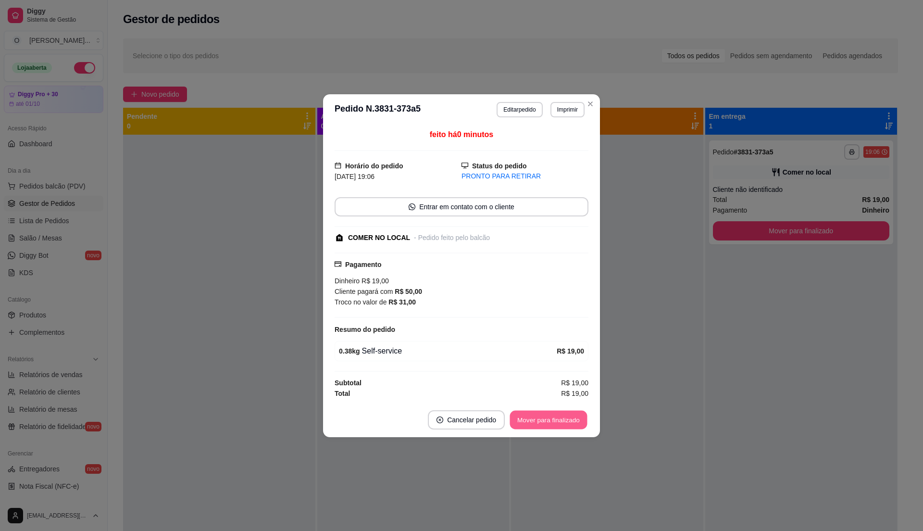
click at [566, 420] on button "Mover para finalizado" at bounding box center [548, 419] width 77 height 19
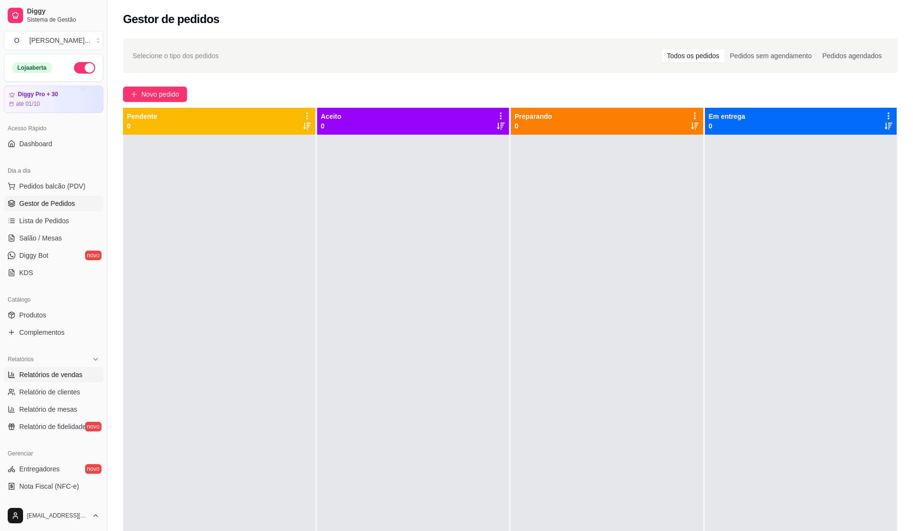
click at [74, 378] on span "Relatórios de vendas" at bounding box center [50, 375] width 63 height 10
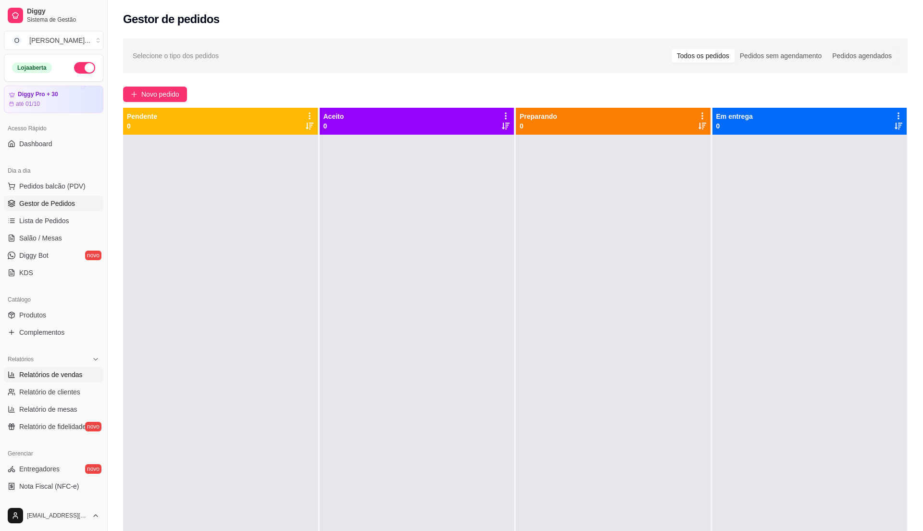
select select "ALL"
select select "0"
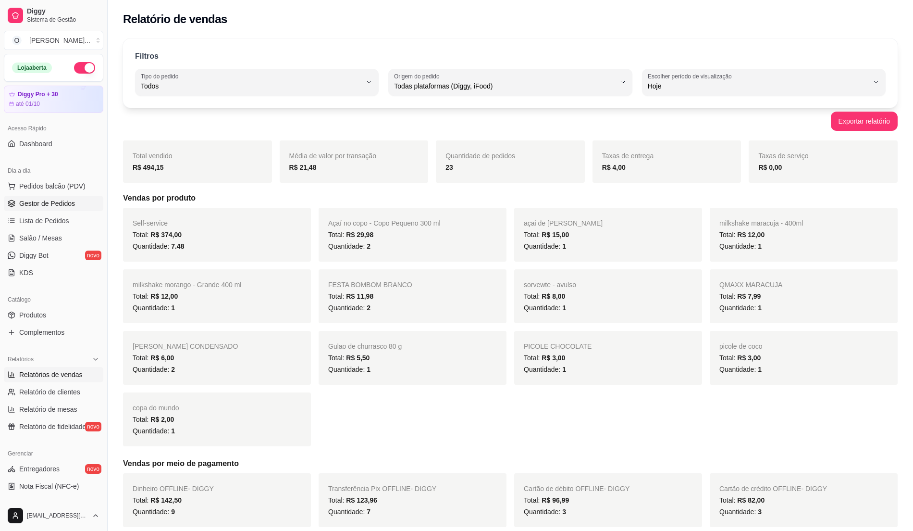
click at [56, 200] on span "Gestor de Pedidos" at bounding box center [47, 204] width 56 height 10
